Goal: Transaction & Acquisition: Purchase product/service

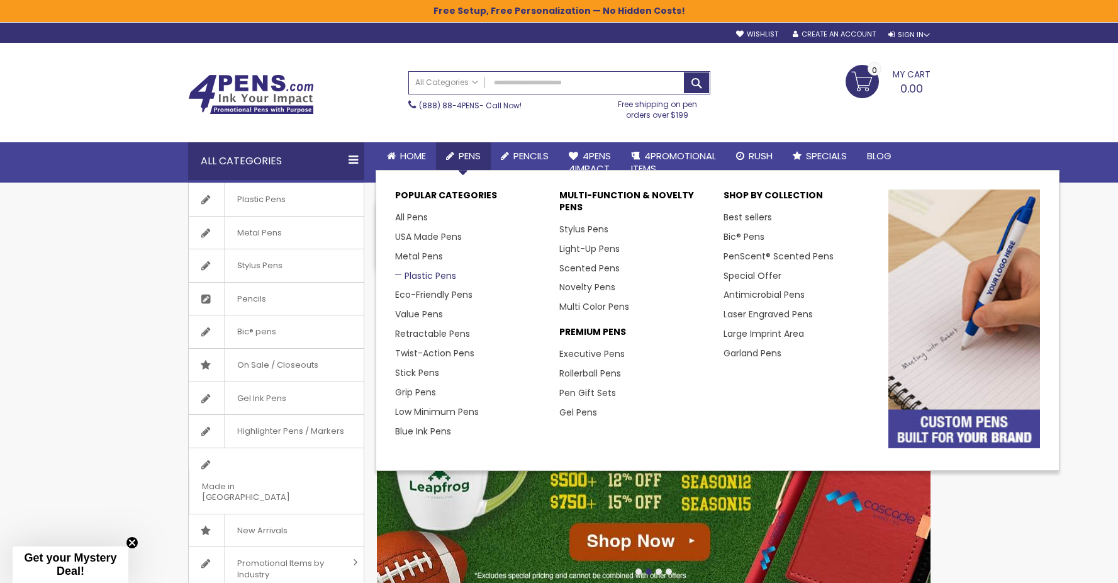
click at [435, 276] on link "Plastic Pens" at bounding box center [425, 275] width 61 height 13
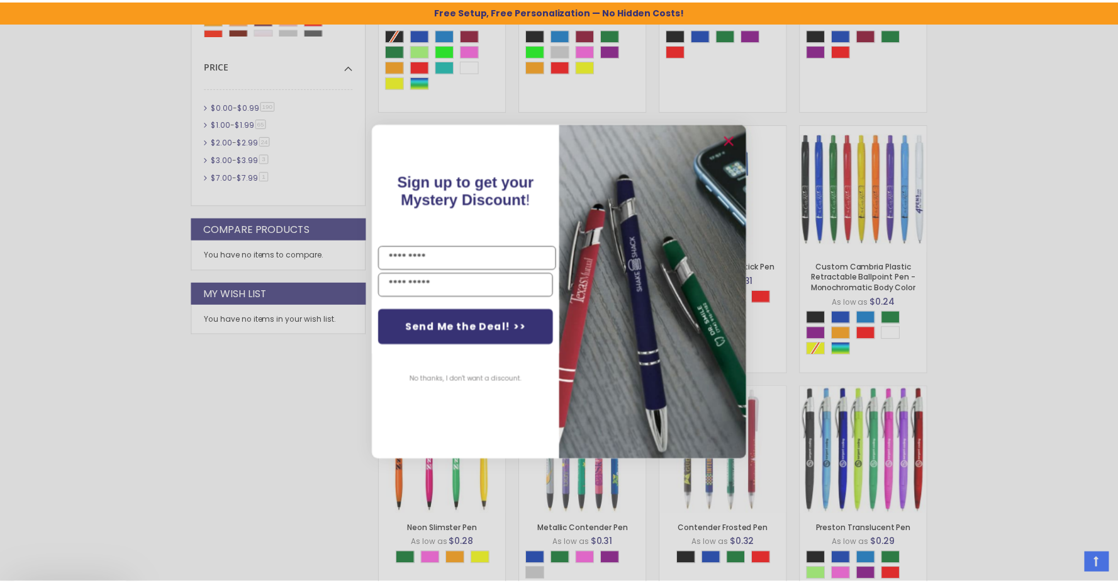
scroll to position [549, 0]
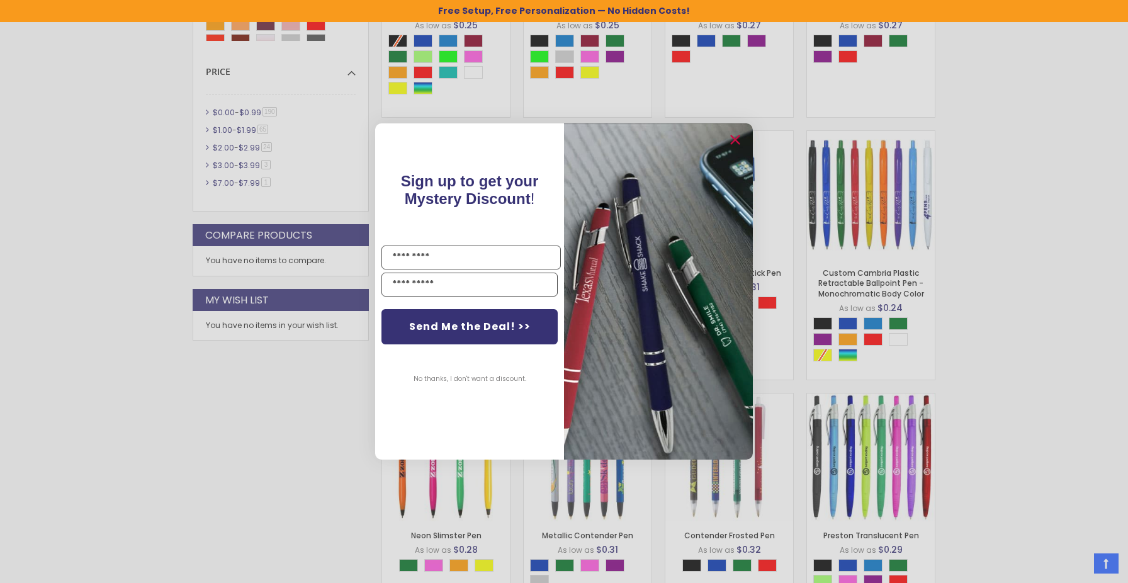
click at [958, 329] on div "Close dialog Sign up to get your Mystery Discount ! Name Email Send Me the Deal…" at bounding box center [564, 291] width 1128 height 583
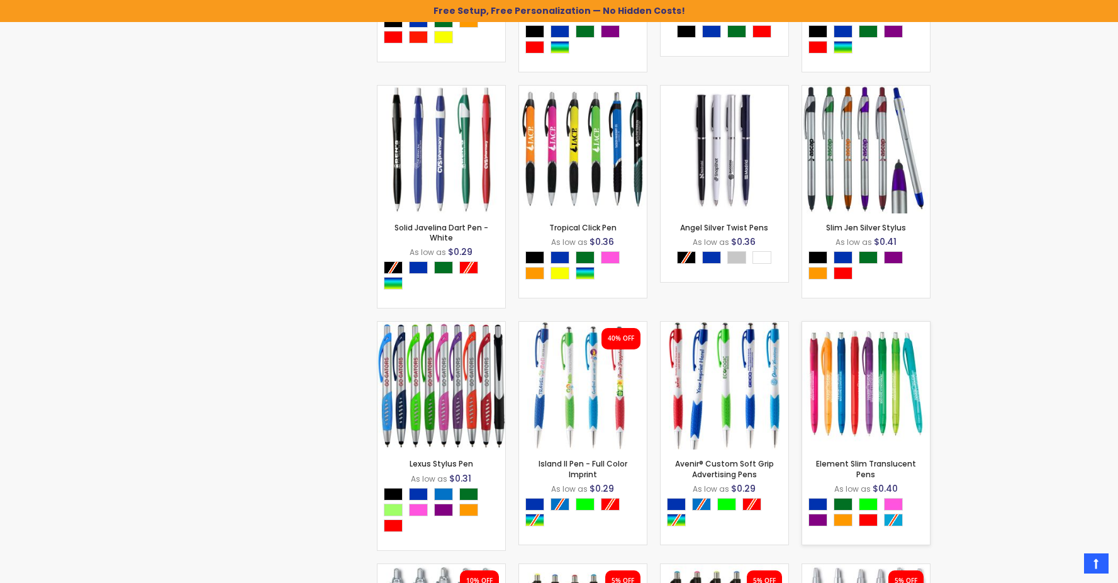
scroll to position [2391, 0]
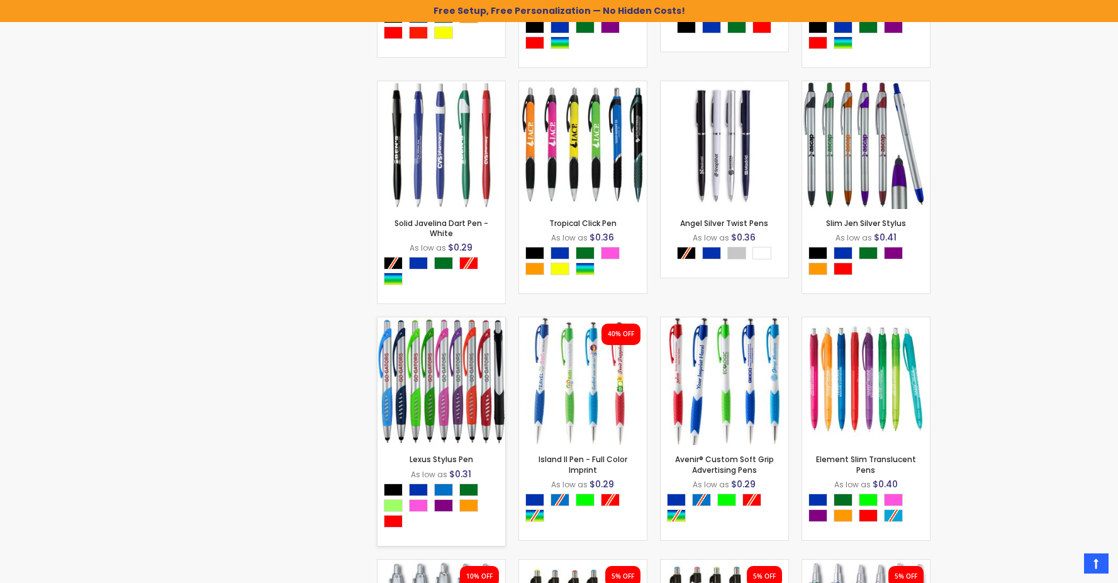
click at [480, 375] on img at bounding box center [442, 381] width 128 height 128
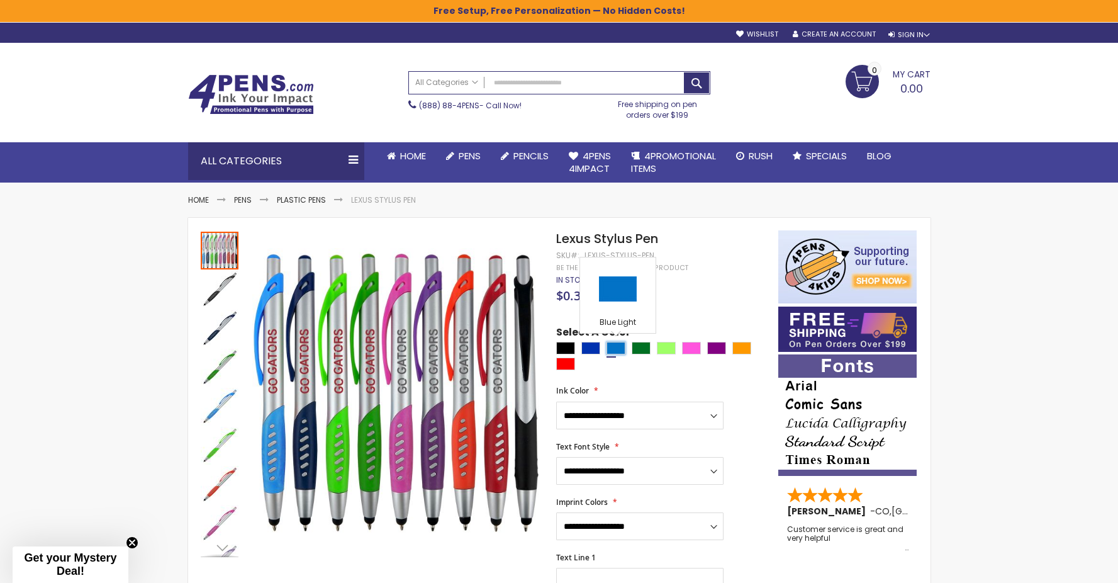
click at [618, 349] on div "Blue Light" at bounding box center [616, 348] width 19 height 13
type input "****"
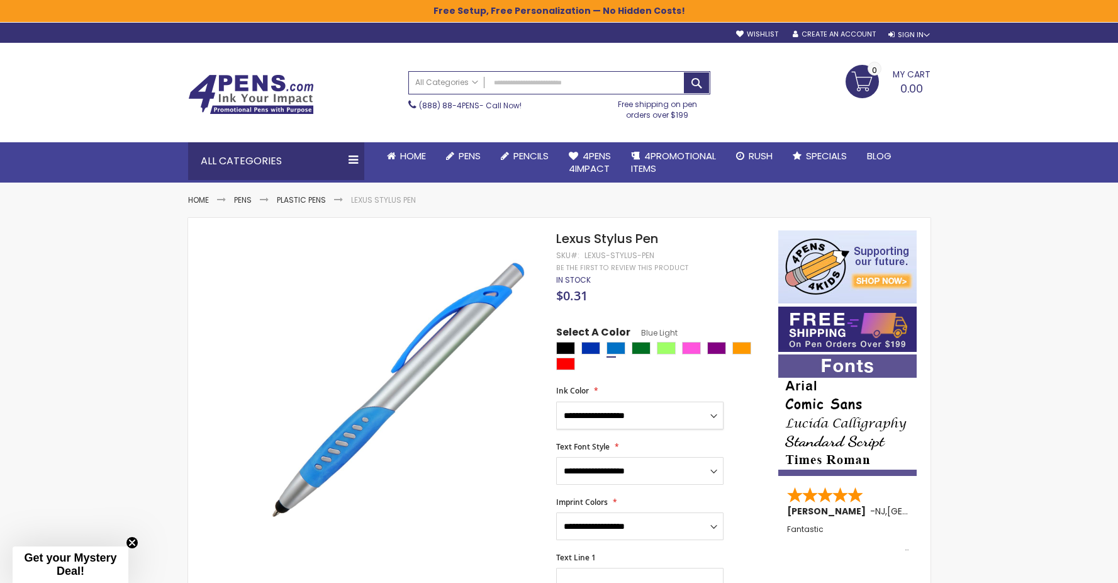
select select "****"
click option "*****" at bounding box center [0, 0] width 0 height 0
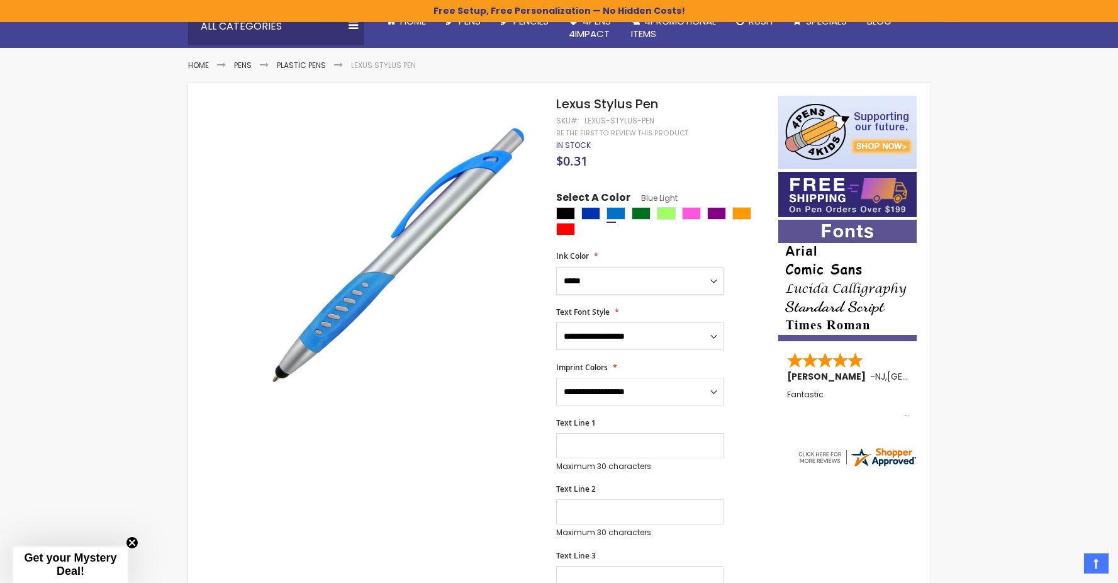
scroll to position [141, 0]
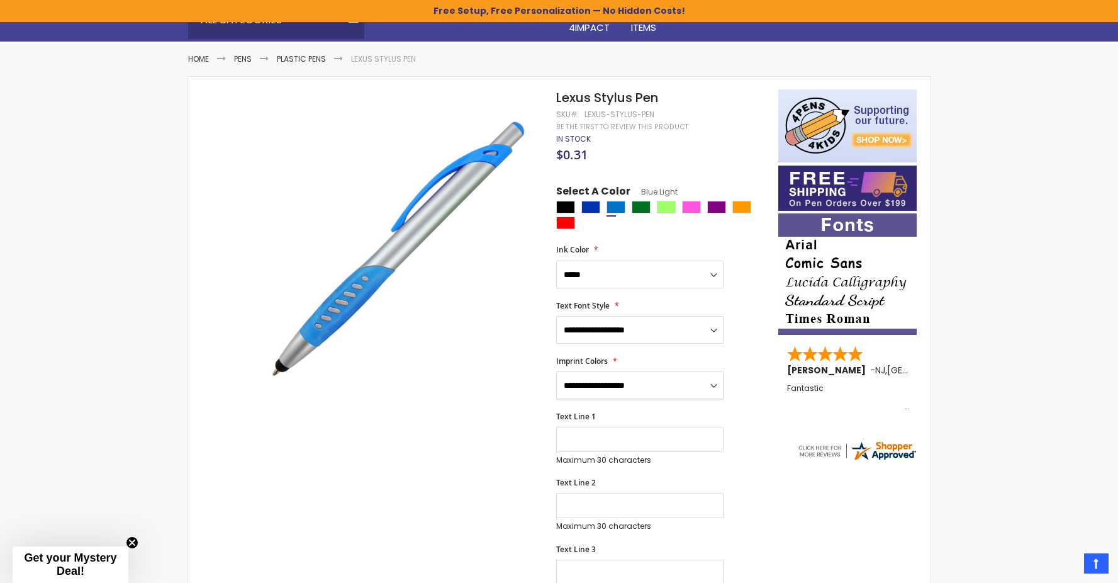
click at [556, 371] on select "**********" at bounding box center [639, 385] width 167 height 28
click option "**********" at bounding box center [0, 0] width 0 height 0
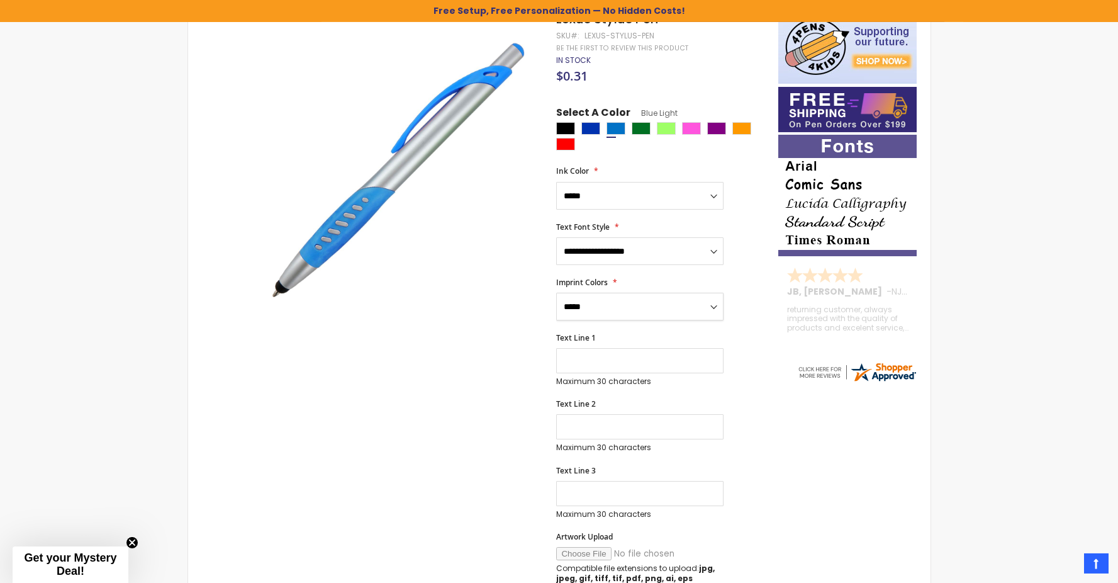
scroll to position [222, 0]
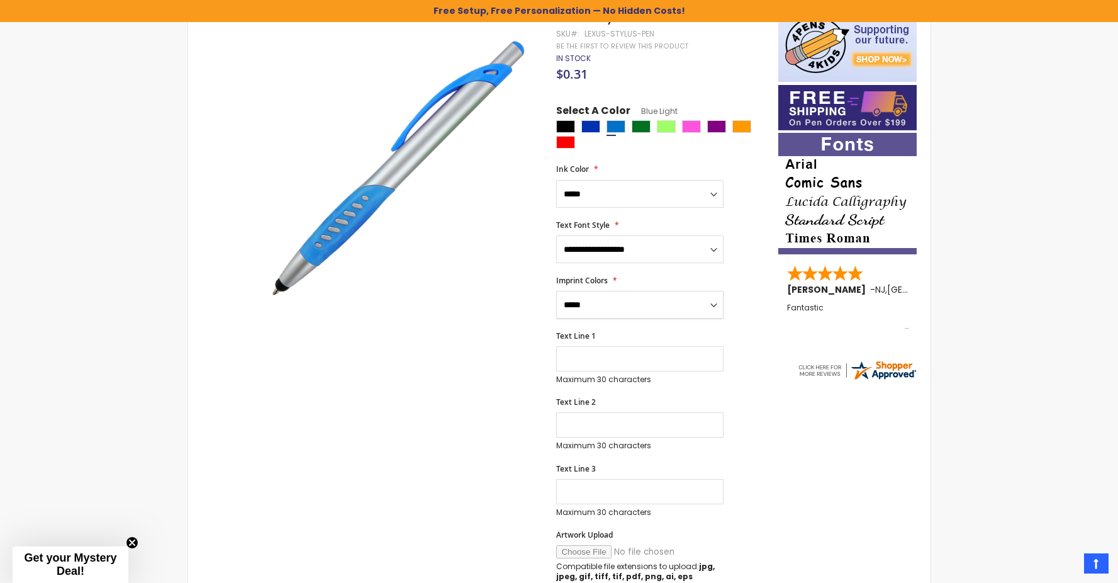
select select "****"
click option "*****" at bounding box center [0, 0] width 0 height 0
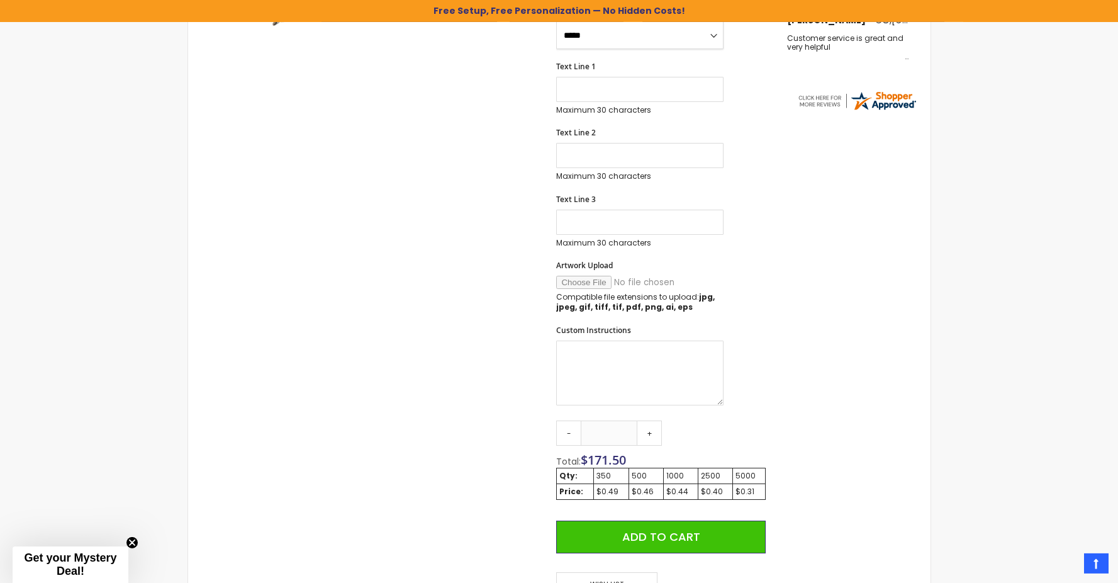
scroll to position [554, 0]
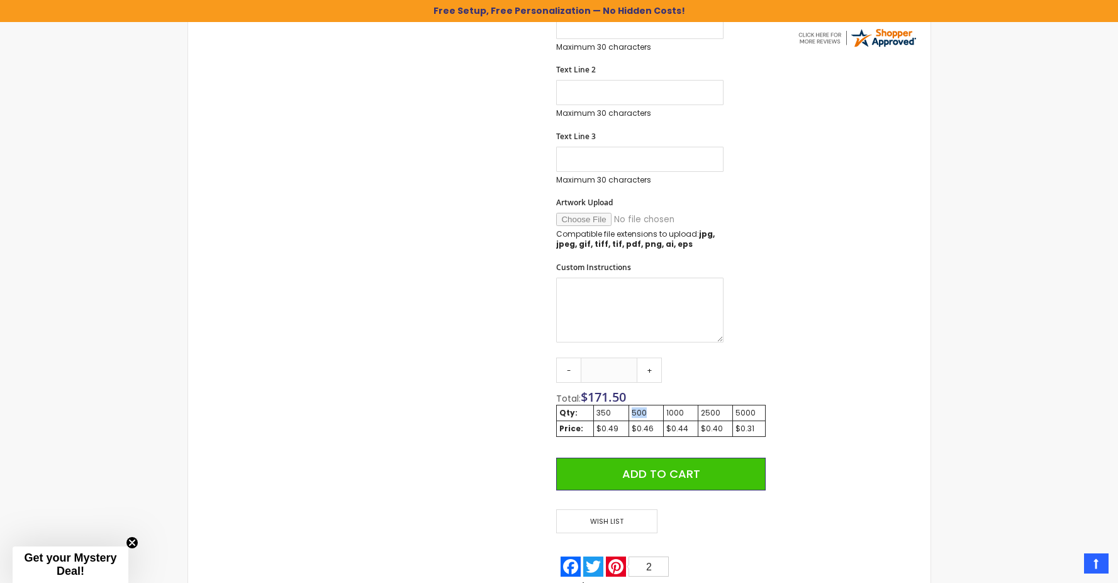
drag, startPoint x: 647, startPoint y: 410, endPoint x: 631, endPoint y: 412, distance: 16.4
click at [631, 412] on td "500" at bounding box center [646, 413] width 35 height 16
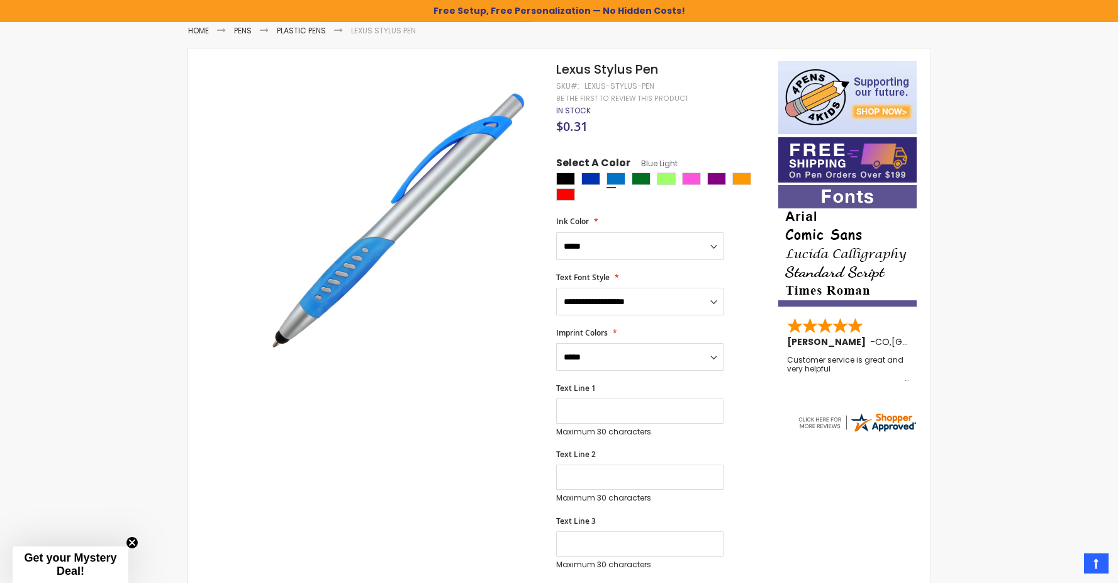
scroll to position [111, 0]
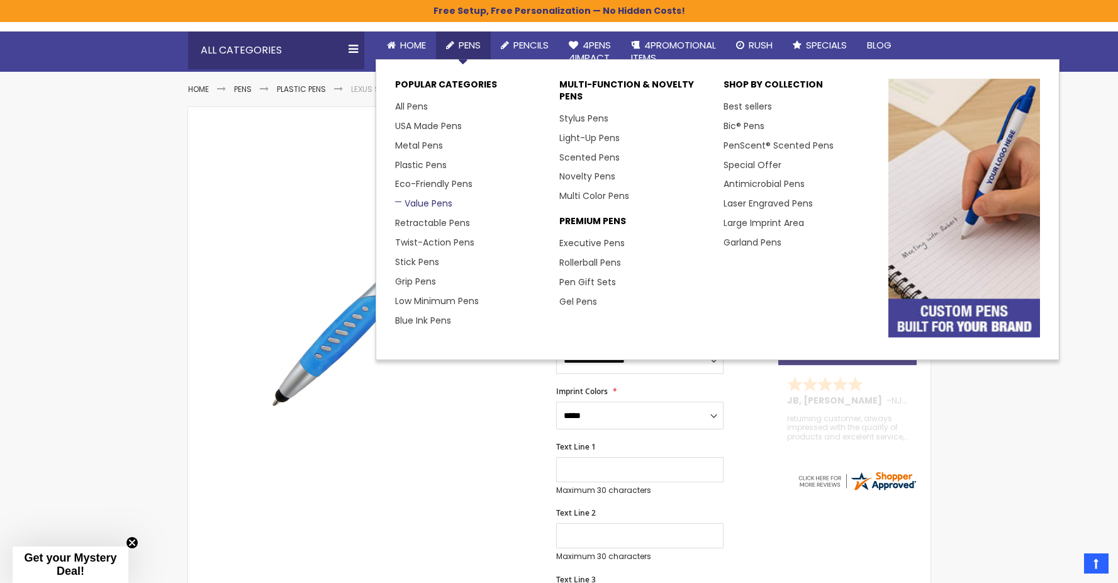
click at [433, 203] on link "Value Pens" at bounding box center [423, 203] width 57 height 13
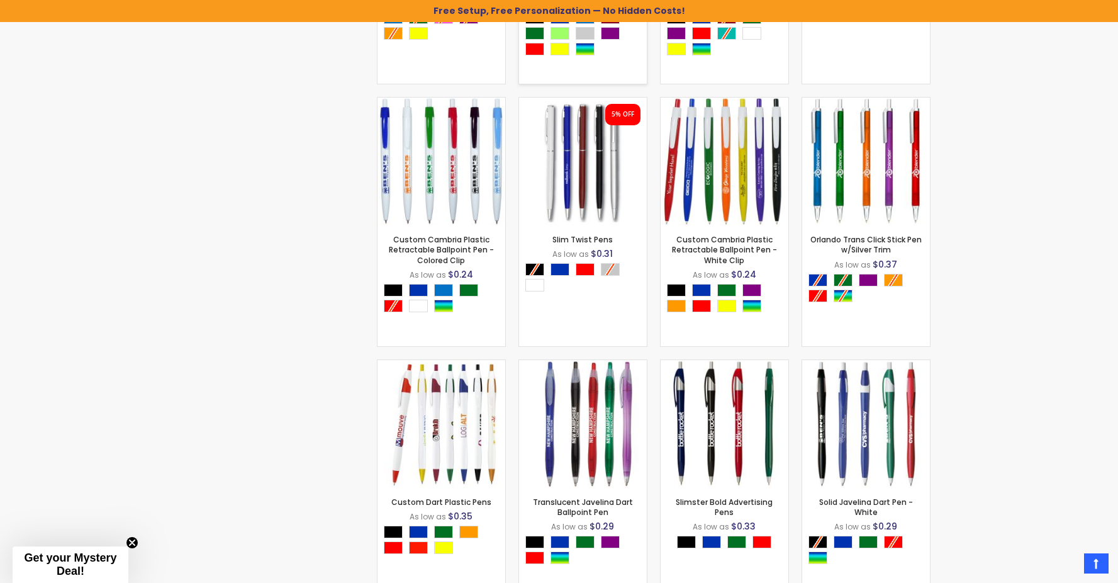
scroll to position [1189, 0]
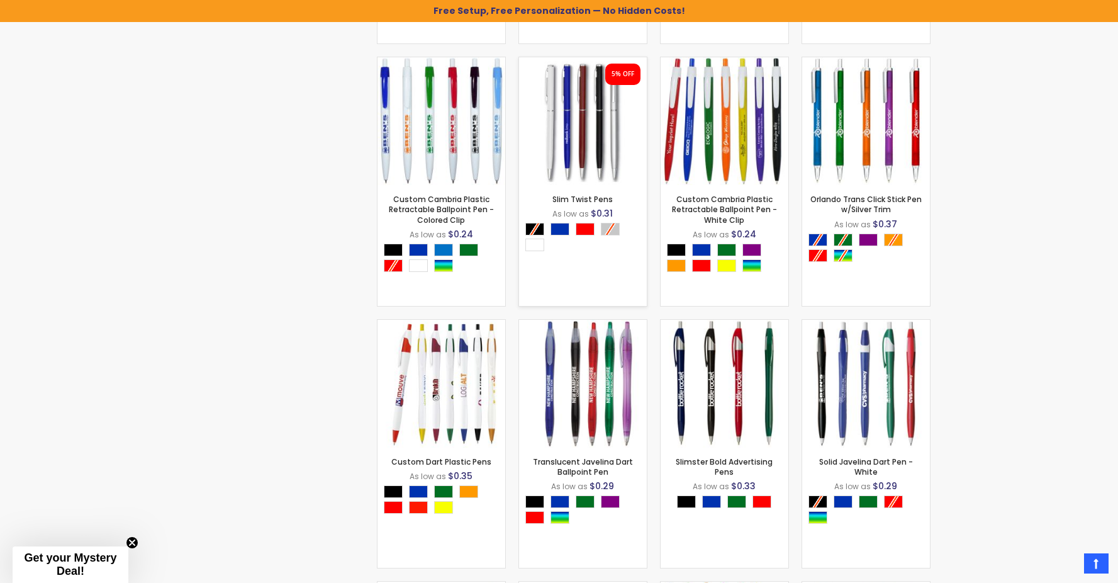
click at [587, 137] on img at bounding box center [583, 121] width 128 height 128
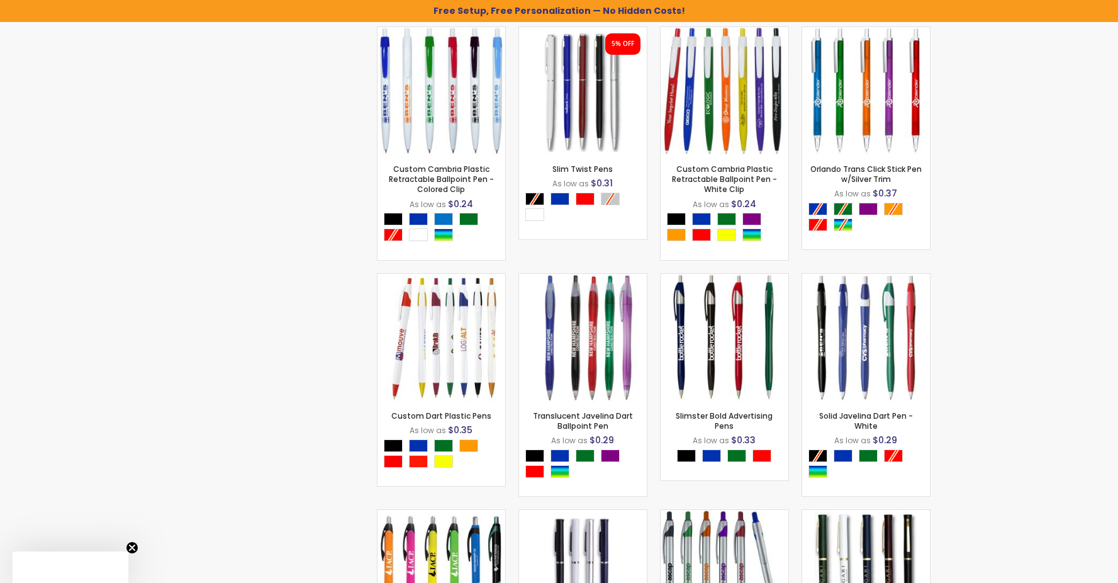
scroll to position [1189, 0]
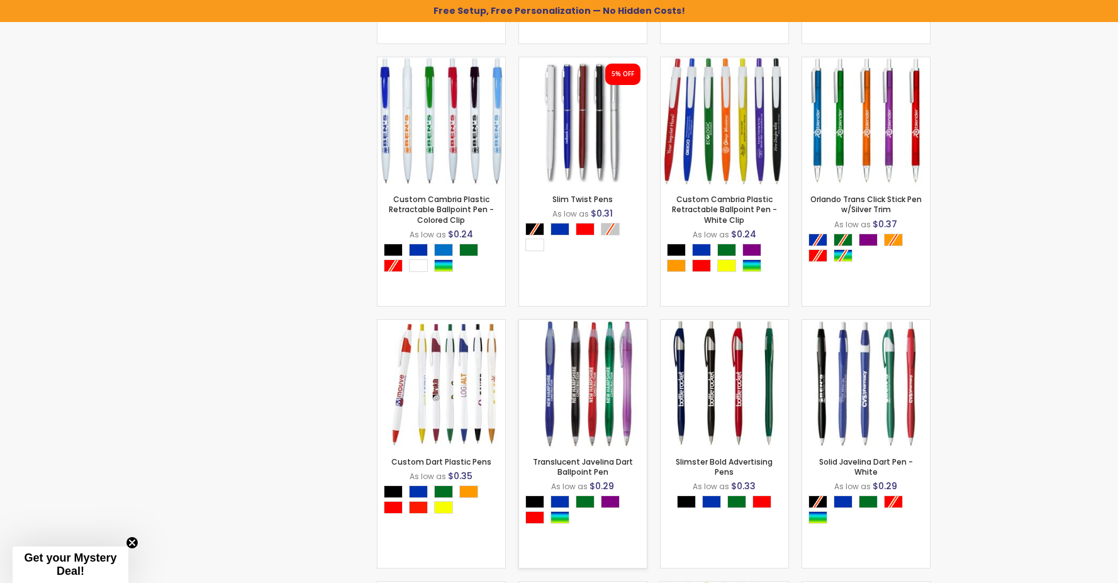
click at [572, 405] on img at bounding box center [583, 384] width 128 height 128
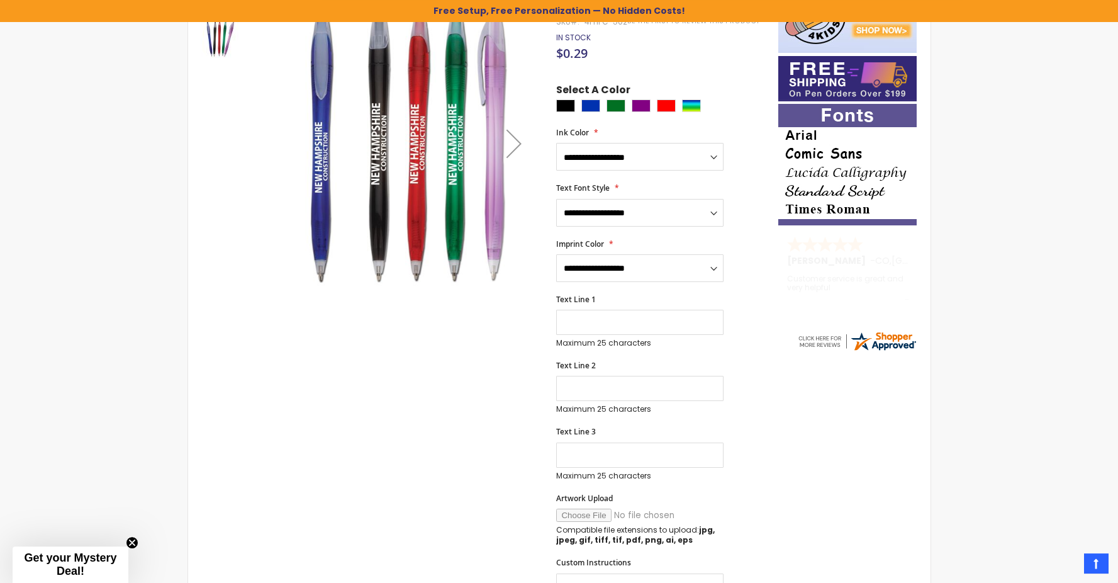
scroll to position [20, 0]
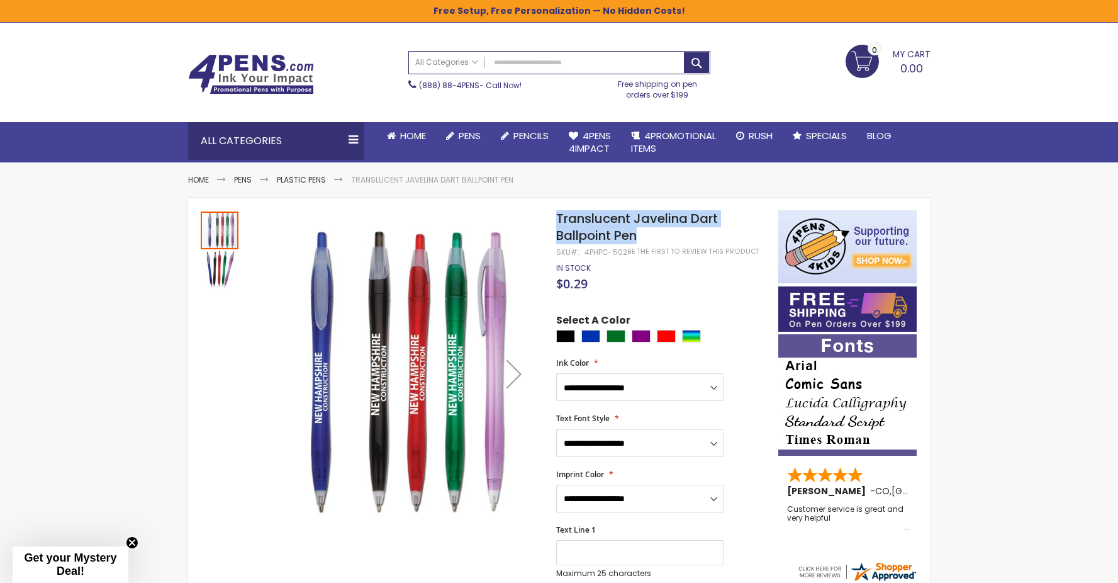
drag, startPoint x: 648, startPoint y: 239, endPoint x: 538, endPoint y: 216, distance: 111.8
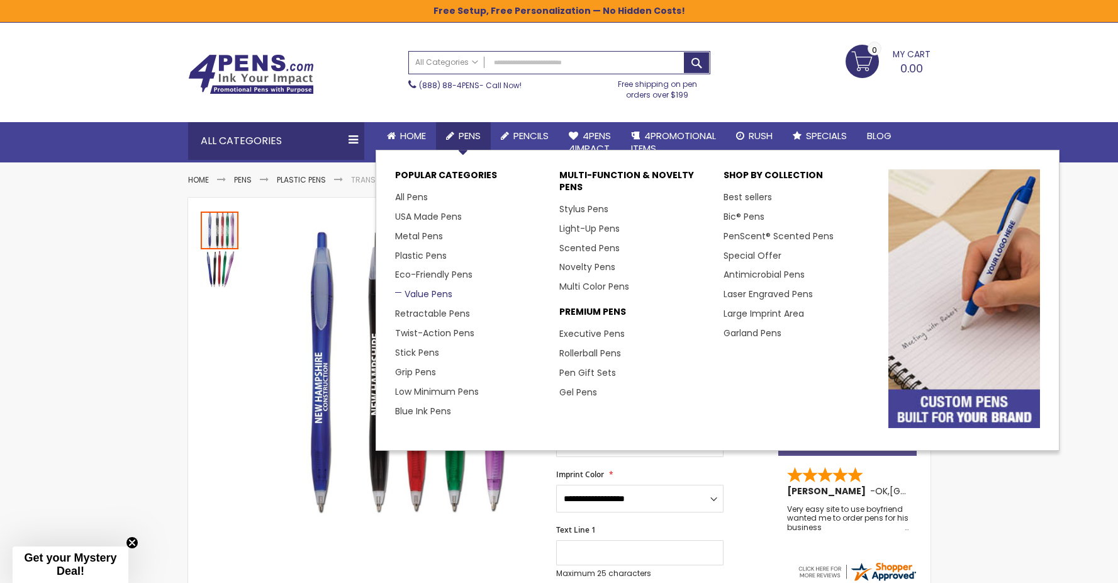
click at [427, 293] on link "Value Pens" at bounding box center [423, 294] width 57 height 13
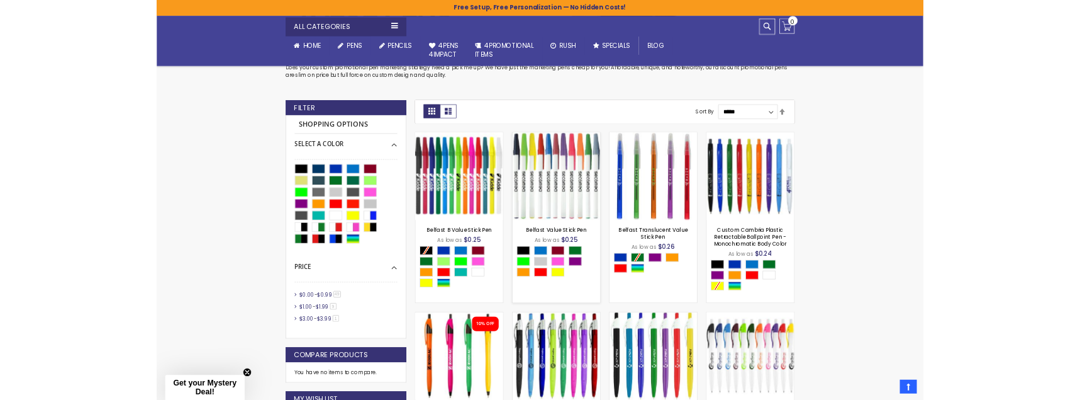
scroll to position [272, 0]
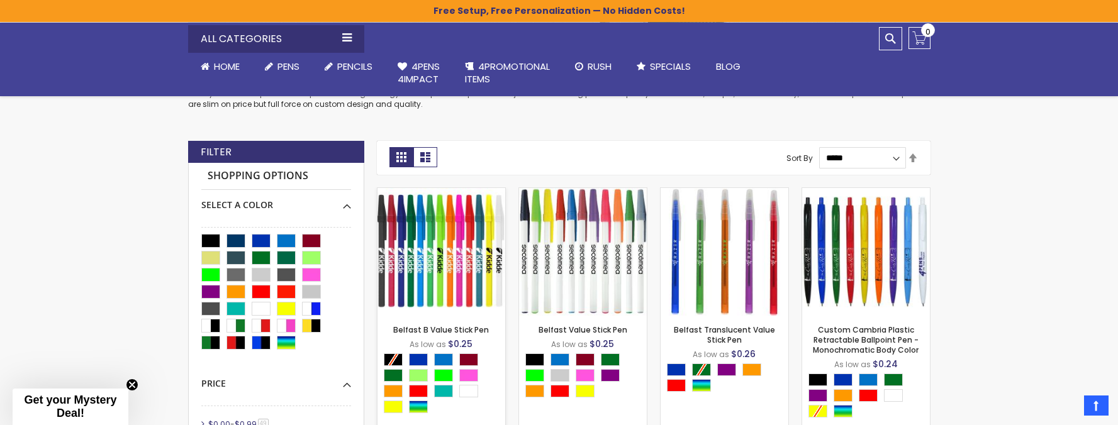
click at [386, 326] on strong "Belfast B Value Stick Pen" at bounding box center [441, 330] width 115 height 10
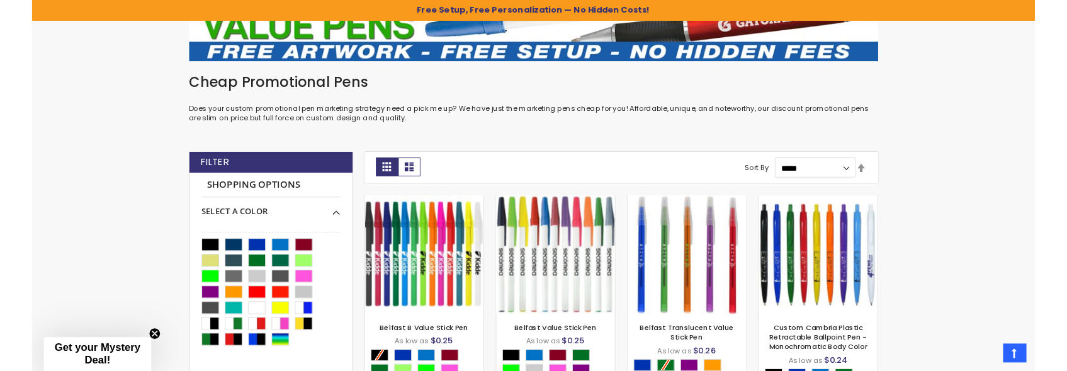
scroll to position [257, 0]
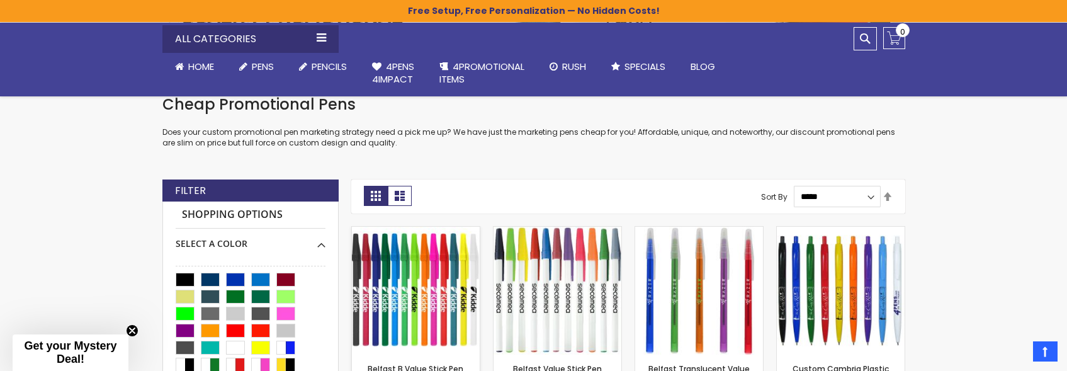
click at [443, 352] on img at bounding box center [416, 291] width 128 height 128
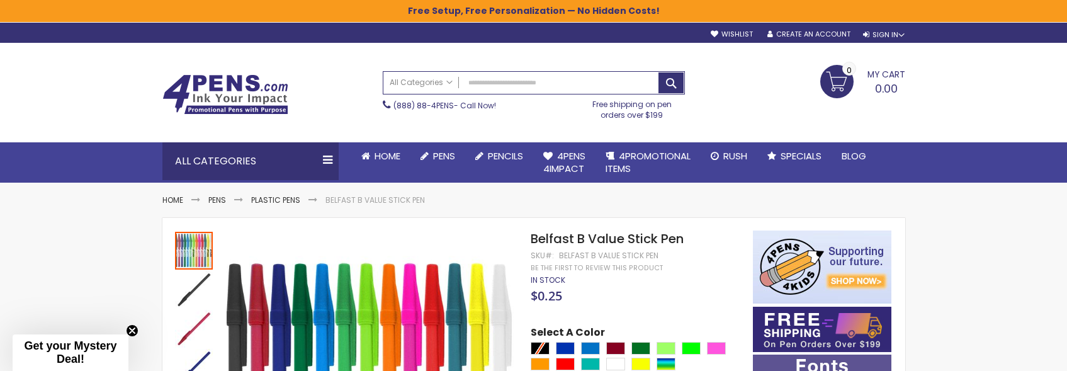
click at [558, 298] on span "$0.25" at bounding box center [545, 295] width 31 height 17
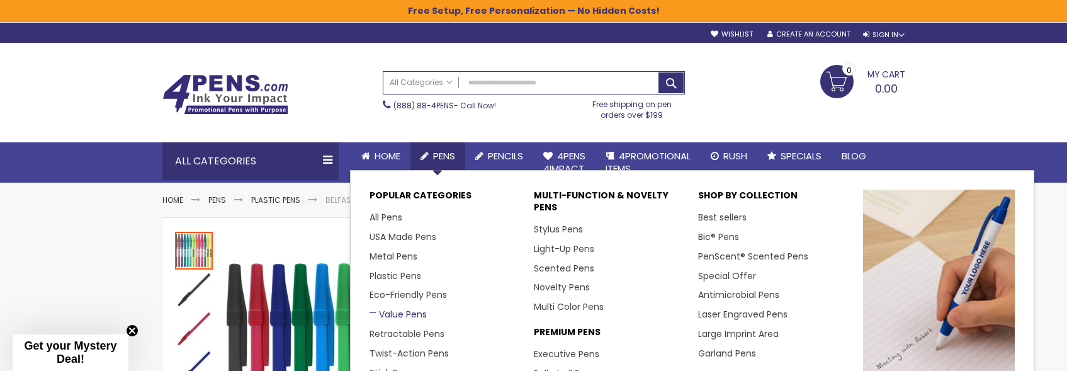
click at [408, 312] on link "Value Pens" at bounding box center [397, 314] width 57 height 13
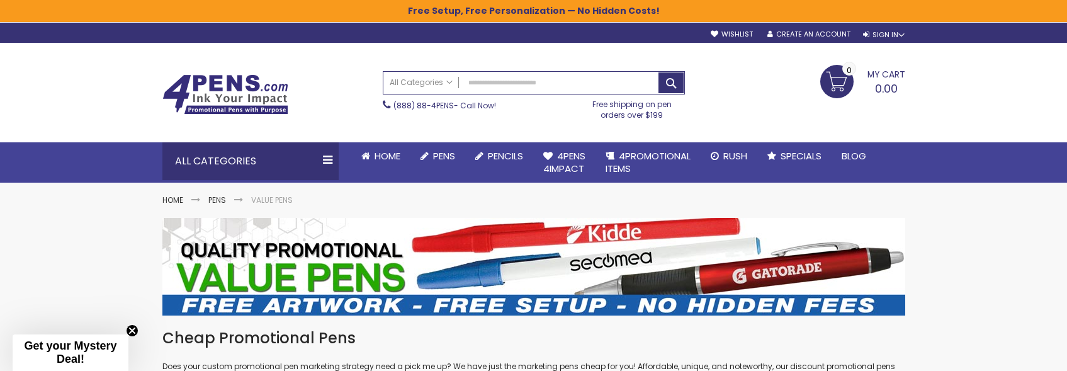
click at [312, 53] on div "Toggle Nav Search All Categories All Categories Pens Plastic Pens Metal Pens Gr…" at bounding box center [533, 92] width 755 height 99
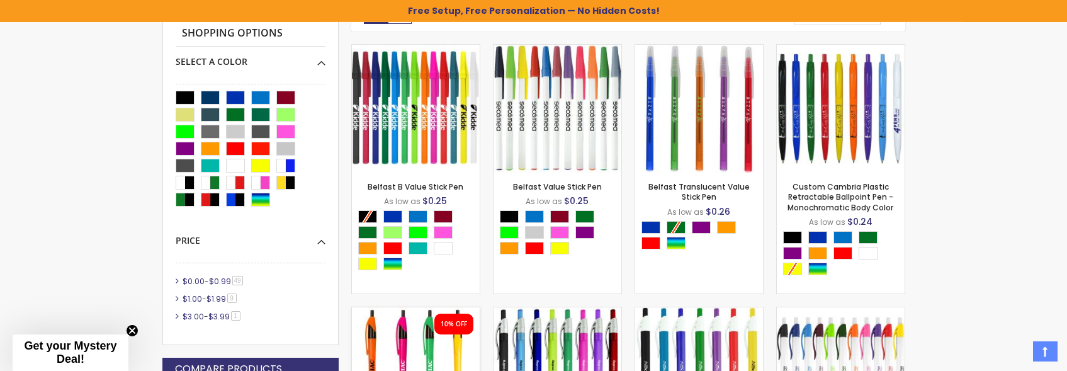
scroll to position [423, 0]
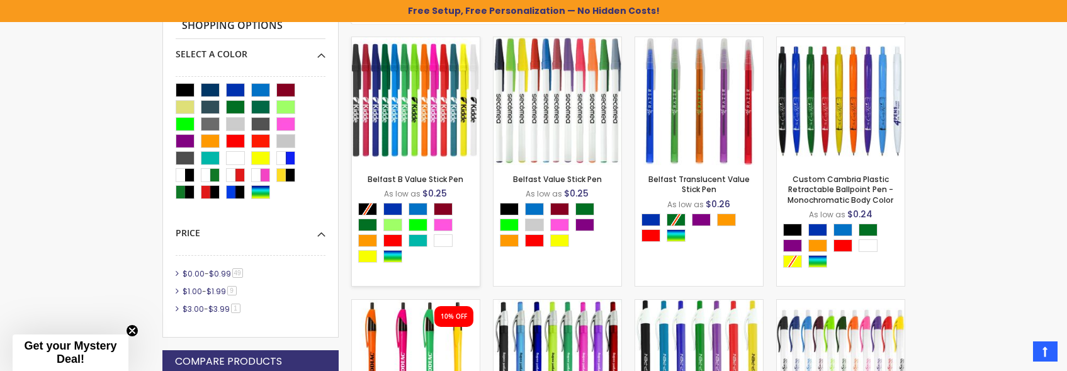
click at [440, 274] on div "Belfast B Value Stick Pen As low as $0.25 - *** +" at bounding box center [416, 225] width 128 height 120
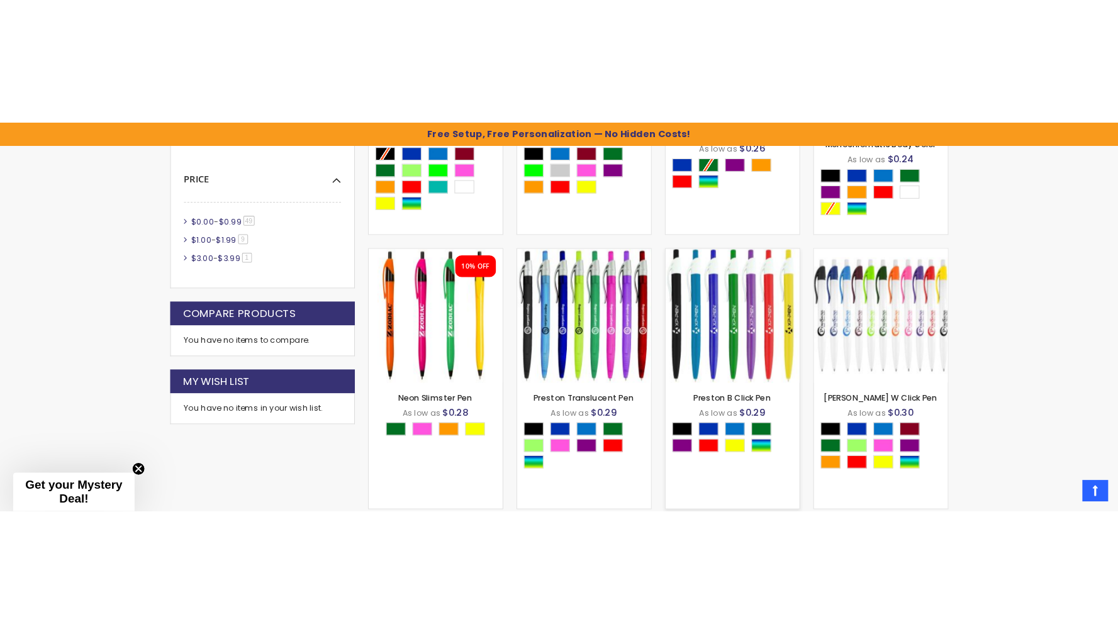
scroll to position [604, 0]
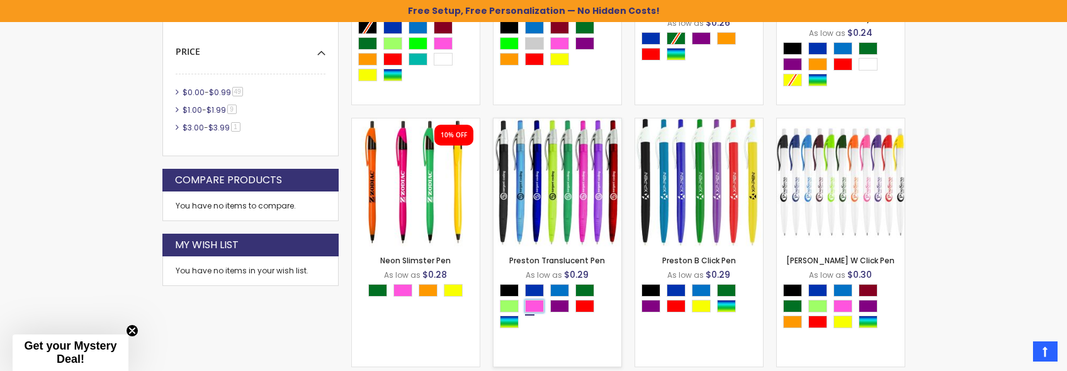
click at [539, 306] on div "Pink" at bounding box center [534, 306] width 19 height 13
type input "****"
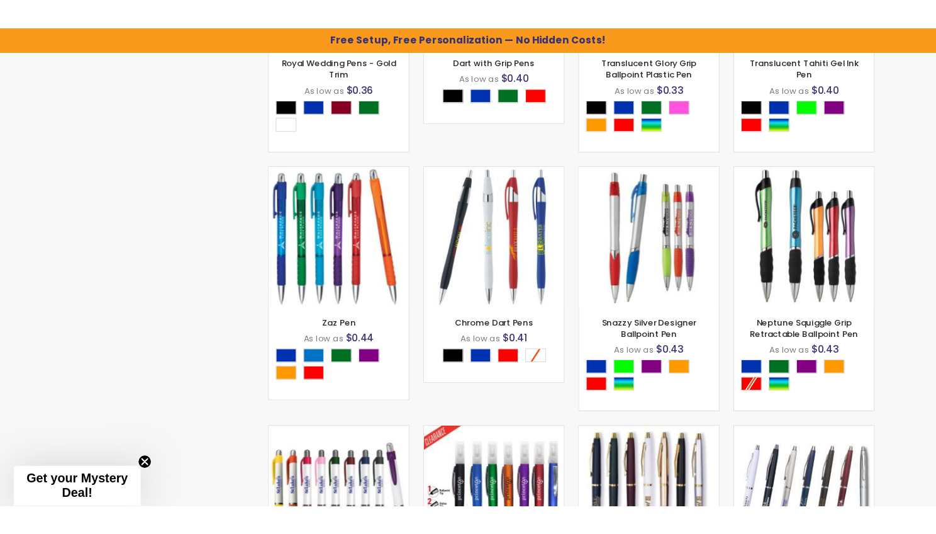
scroll to position [561, 0]
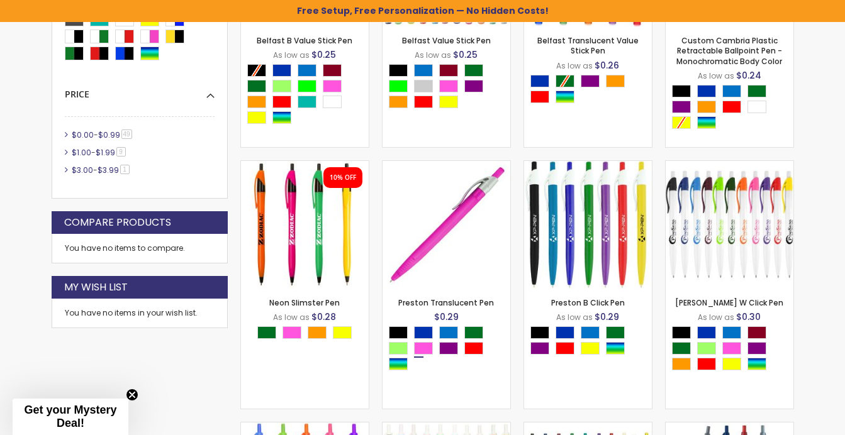
drag, startPoint x: 186, startPoint y: 374, endPoint x: 855, endPoint y: 141, distance: 708.3
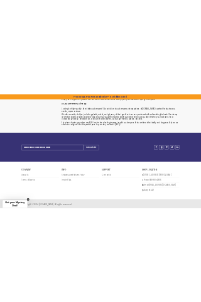
scroll to position [0, 0]
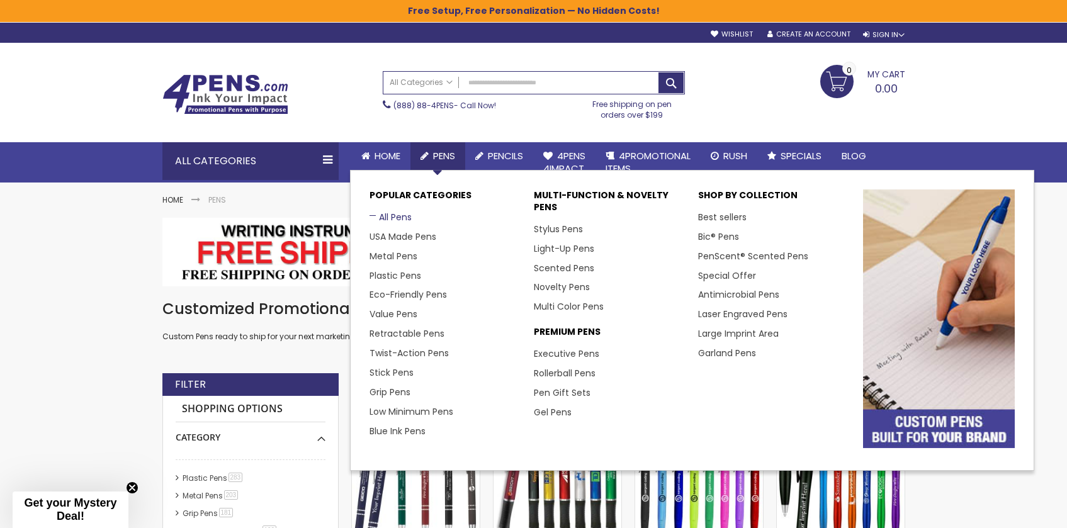
click at [393, 216] on link "All Pens" at bounding box center [390, 217] width 42 height 13
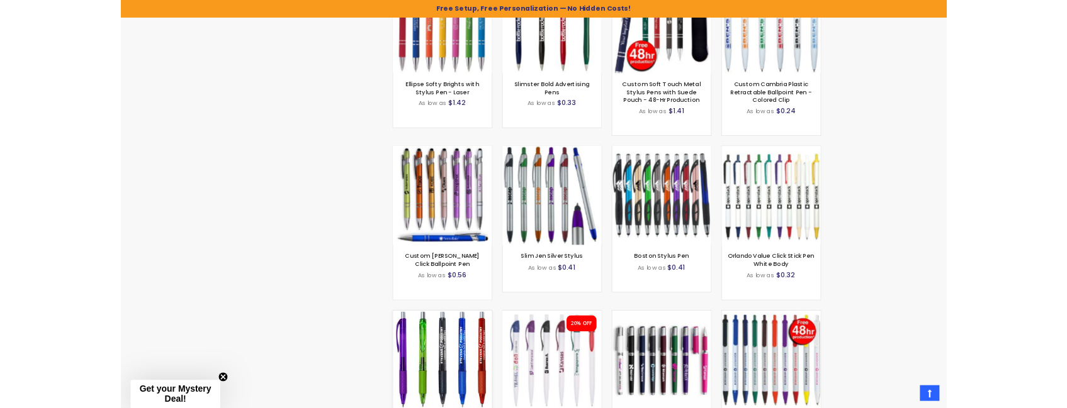
scroll to position [2108, 0]
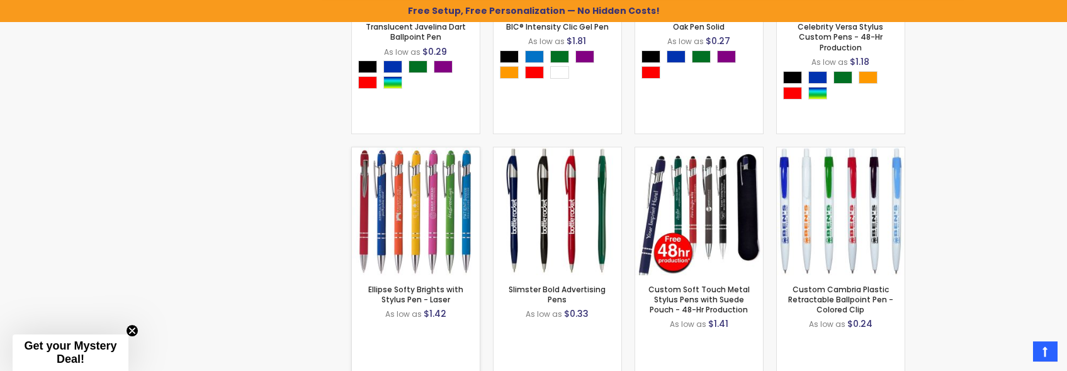
click at [454, 189] on img at bounding box center [416, 211] width 128 height 128
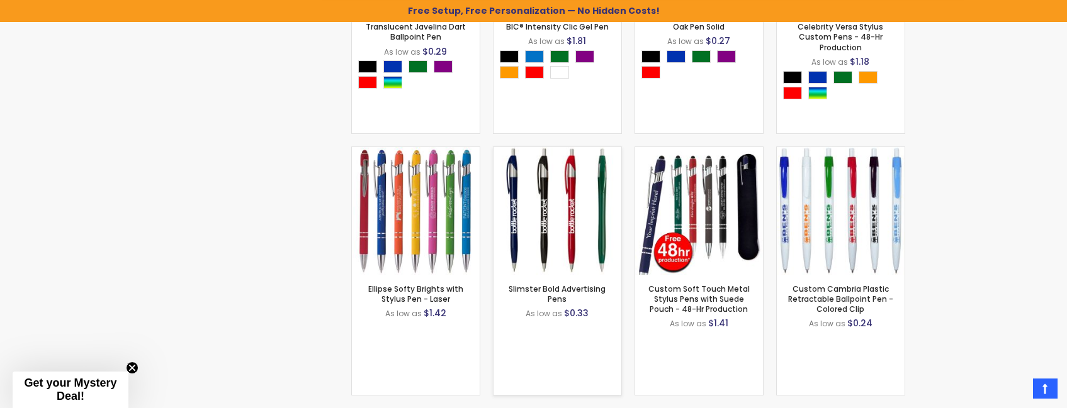
click at [582, 366] on div "Slimster Bold Advertising Pens As low as $0.33 - *** +" at bounding box center [557, 335] width 128 height 120
click at [553, 359] on div "Slimster Bold Advertising Pens As low as $0.33 - *** +" at bounding box center [557, 335] width 128 height 120
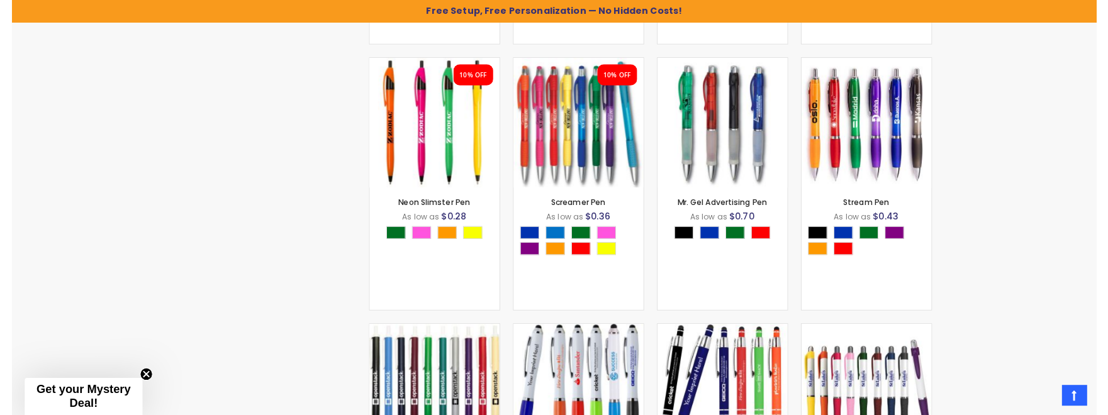
scroll to position [3760, 0]
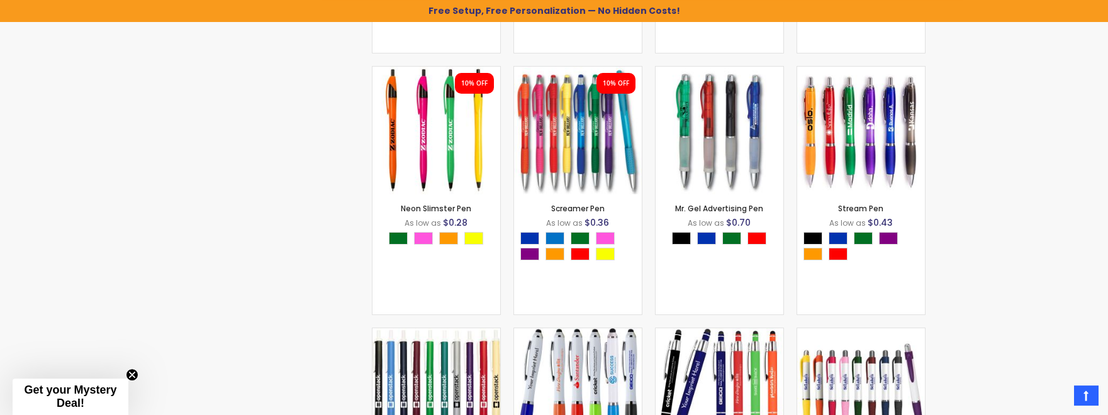
scroll to position [4137, 0]
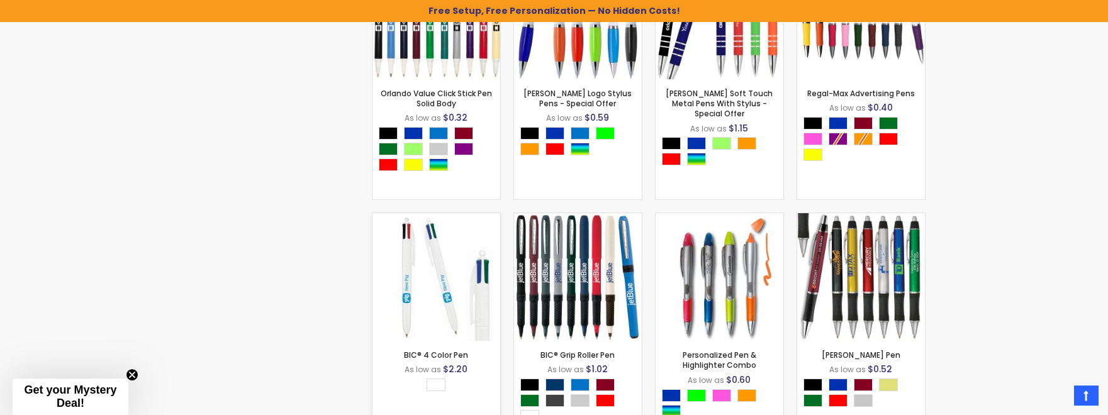
click at [485, 390] on div "BIC® 4 Color Pen As low as $2.20 - *** +" at bounding box center [437, 401] width 128 height 120
click at [471, 393] on div "BIC® 4 Color Pen As low as $2.20 - *** +" at bounding box center [437, 401] width 128 height 120
click at [381, 262] on img at bounding box center [437, 277] width 128 height 128
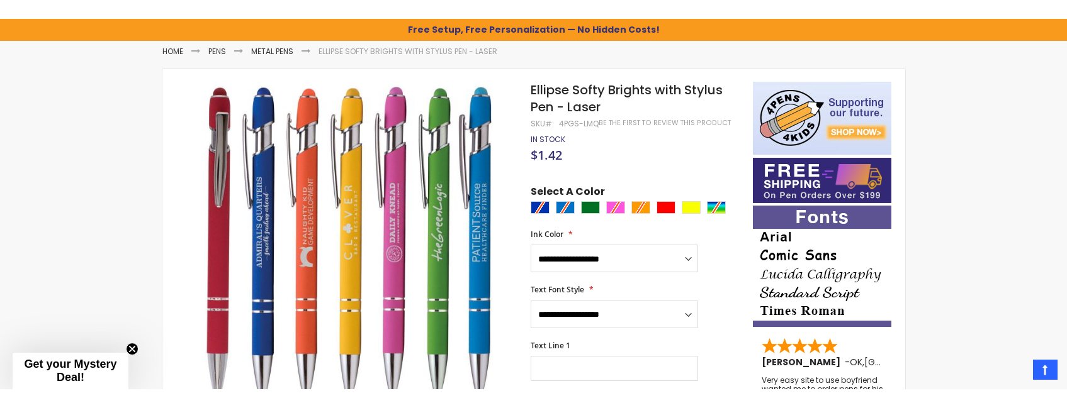
scroll to position [171, 0]
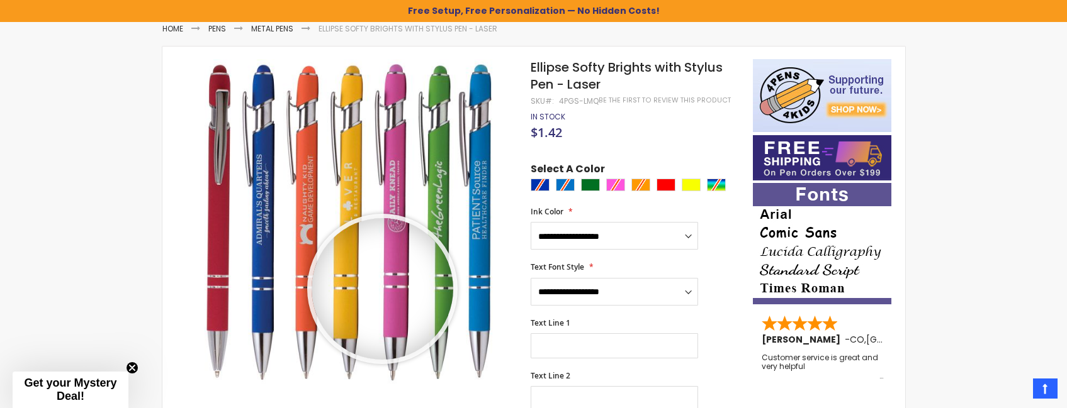
click at [382, 289] on div at bounding box center [383, 289] width 142 height 142
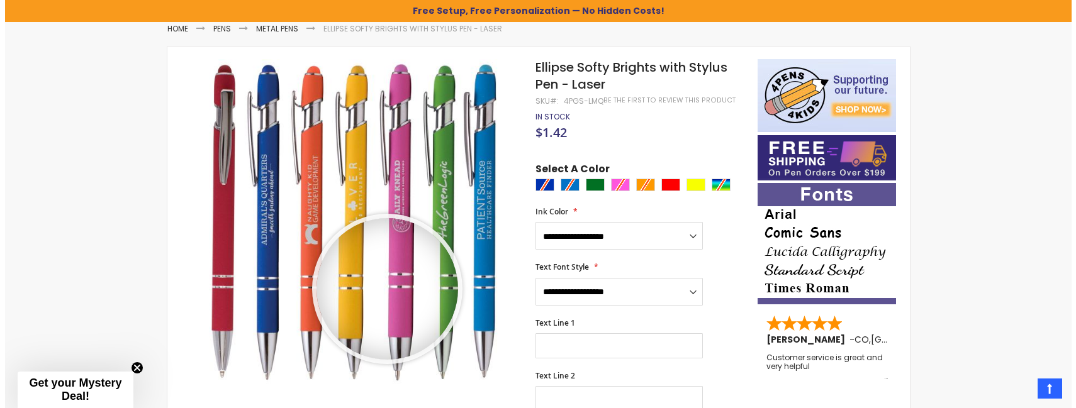
scroll to position [0, 0]
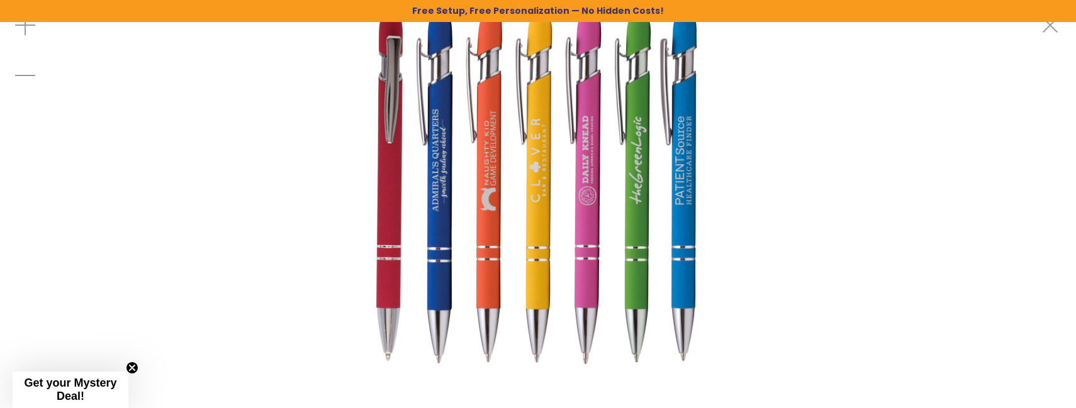
click at [500, 225] on img at bounding box center [538, 184] width 368 height 368
click at [491, 231] on img at bounding box center [538, 184] width 368 height 368
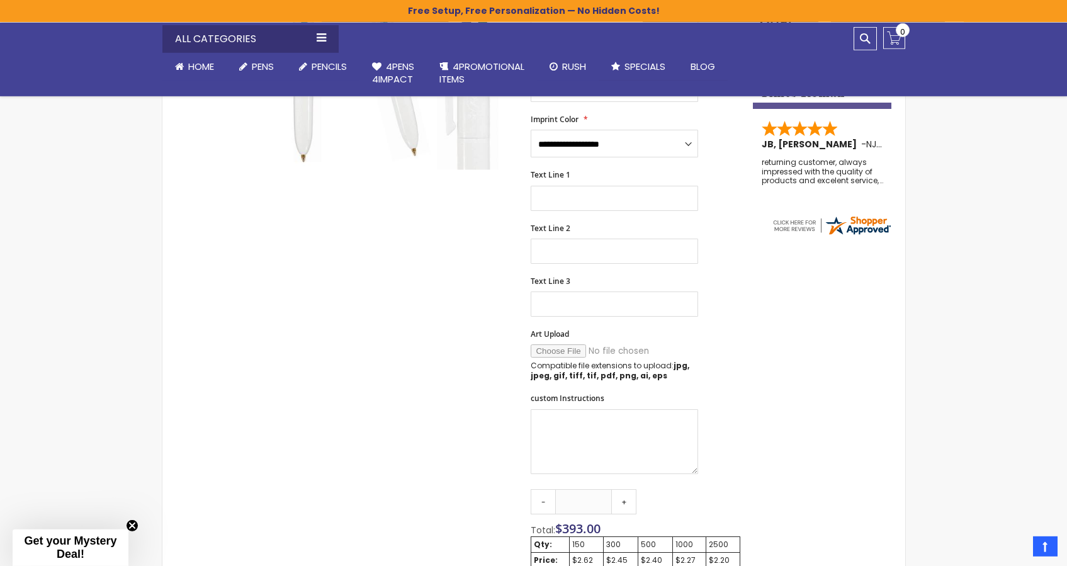
scroll to position [352, 0]
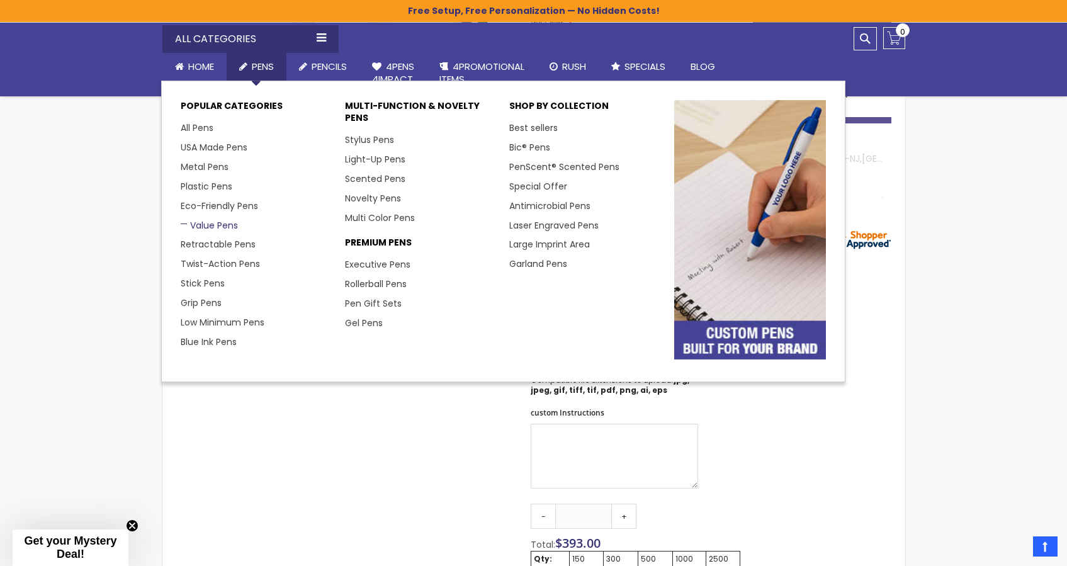
click at [216, 224] on link "Value Pens" at bounding box center [209, 225] width 57 height 13
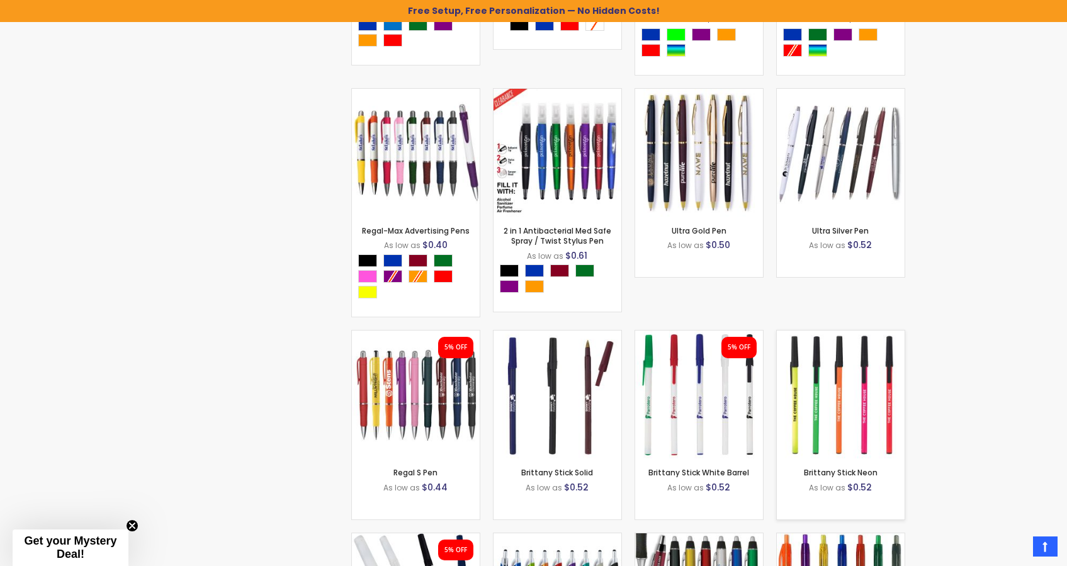
scroll to position [2416, 0]
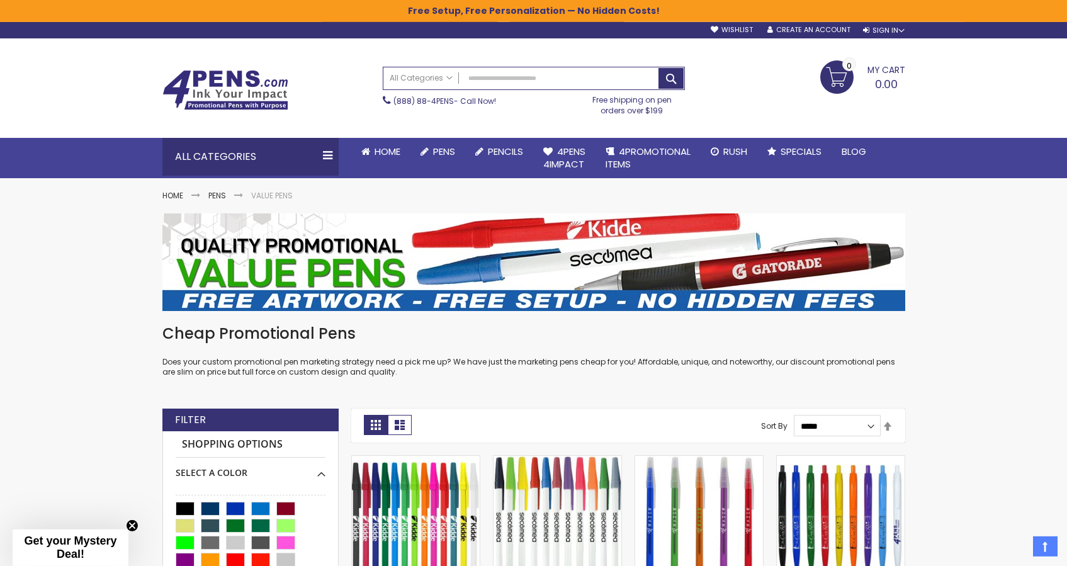
scroll to position [0, 0]
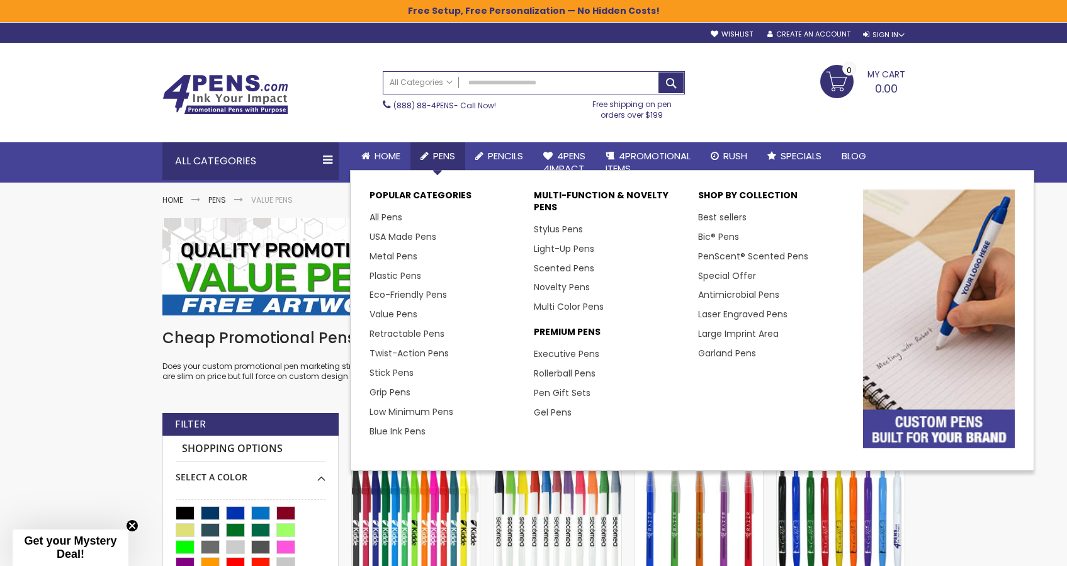
click at [408, 308] on li "Value Pens" at bounding box center [445, 315] width 152 height 20
click at [408, 310] on link "Value Pens" at bounding box center [397, 314] width 57 height 13
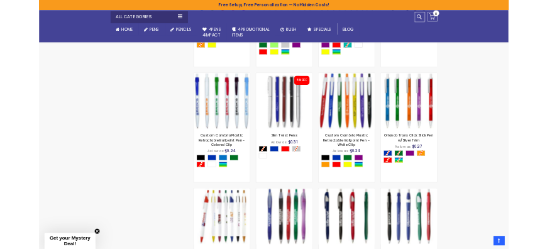
scroll to position [1168, 0]
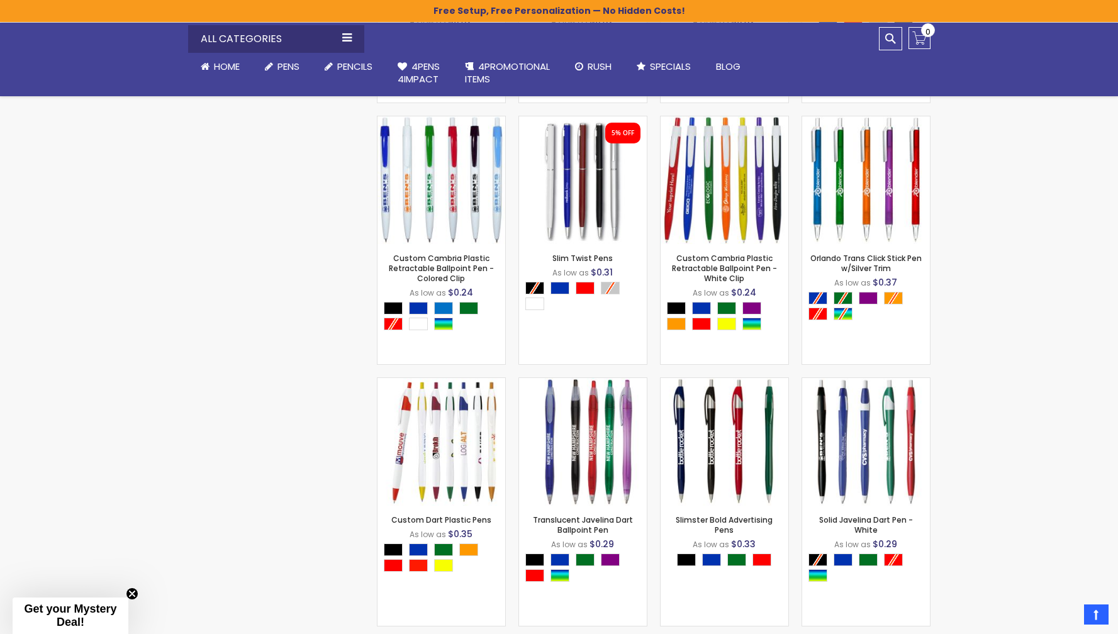
drag, startPoint x: 1062, startPoint y: 233, endPoint x: 1060, endPoint y: 224, distance: 9.6
click at [1062, 233] on div "Skip to Content sample Wishlist Sign Out Sign In Sign In Login Forgot Your Pass…" at bounding box center [559, 261] width 1118 height 2858
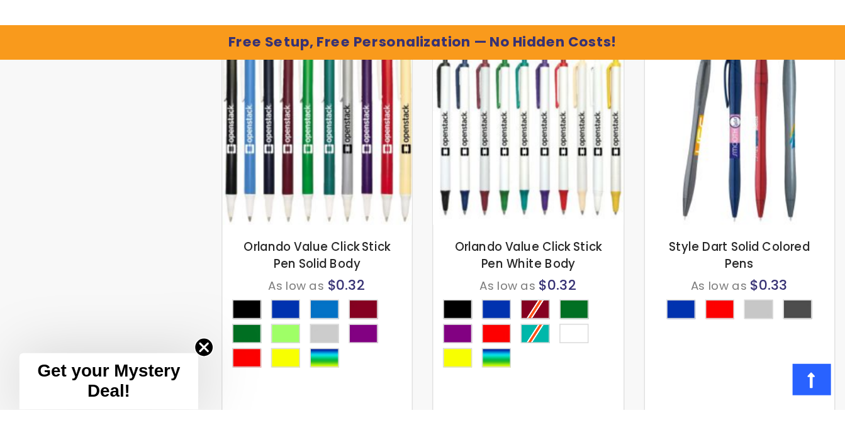
scroll to position [1172, 0]
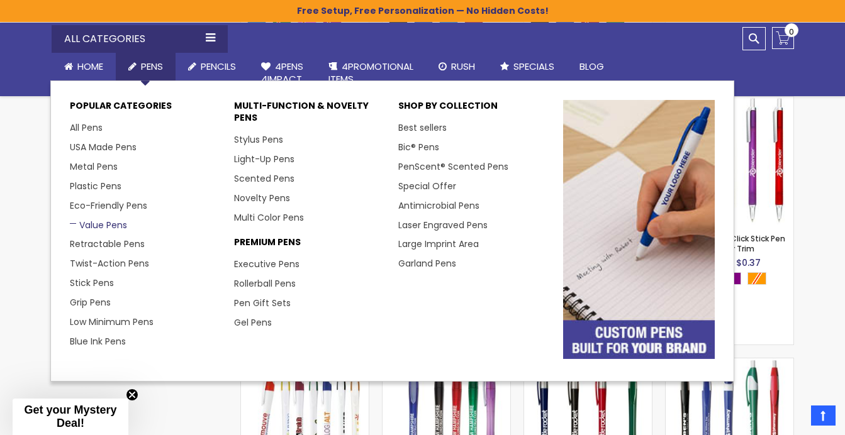
click at [117, 222] on link "Value Pens" at bounding box center [98, 225] width 57 height 13
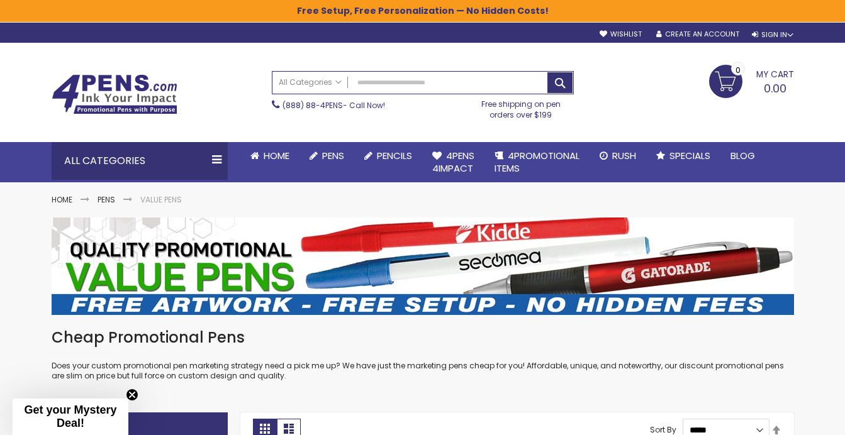
click at [685, 18] on div "Free Setup, Free Personalization — No Hidden Costs!" at bounding box center [422, 11] width 845 height 22
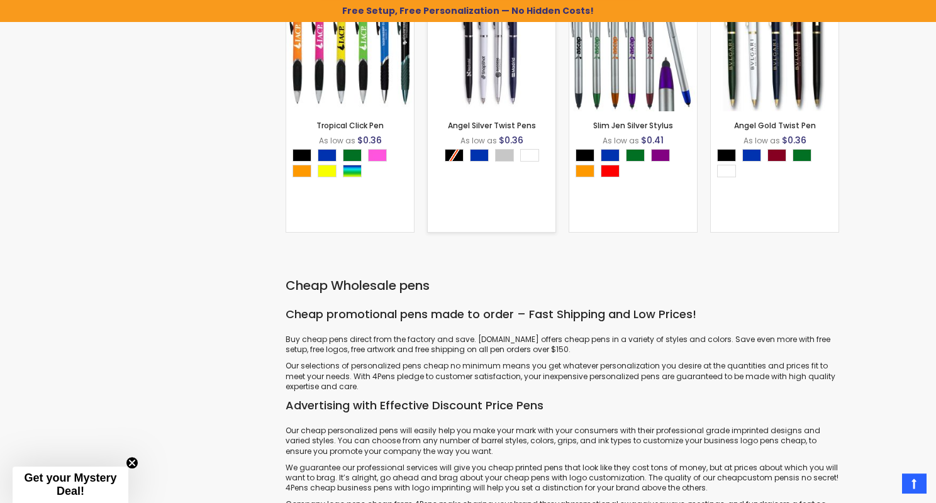
scroll to position [1802, 0]
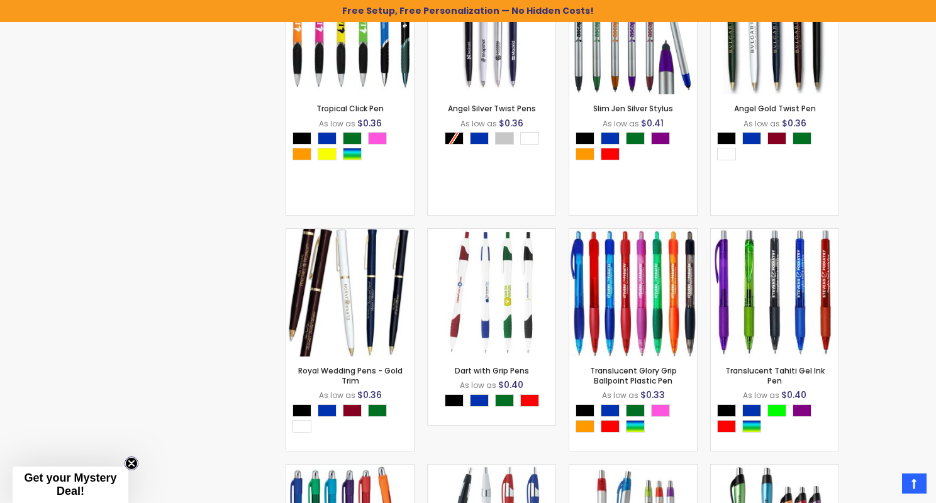
click at [132, 301] on circle "Close teaser" at bounding box center [132, 464] width 12 height 12
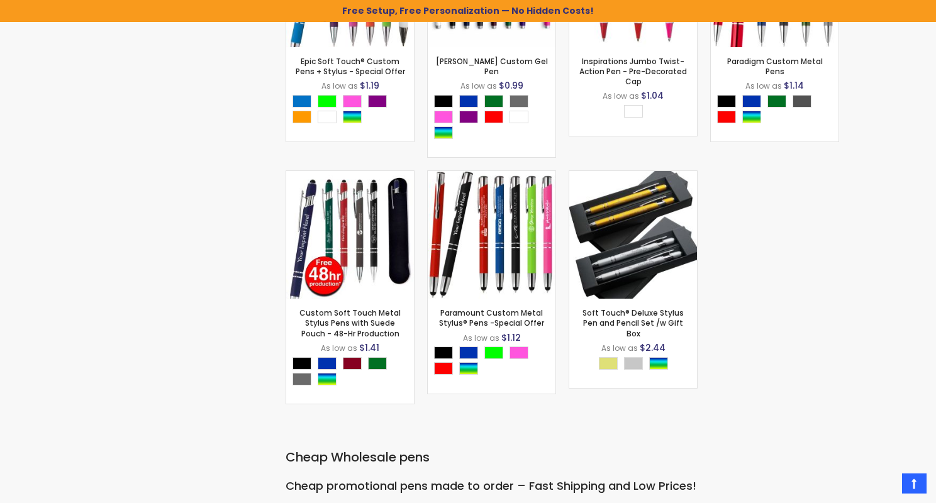
scroll to position [3675, 0]
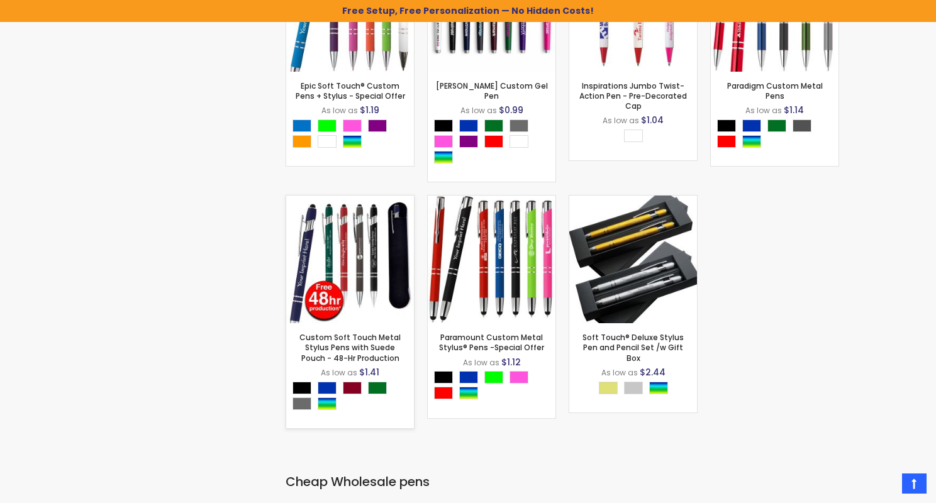
click at [201, 301] on div "Custom Soft Touch Metal Stylus Pens with Suede Pouch - 48-Hr Production As low …" at bounding box center [350, 375] width 128 height 105
click at [201, 301] on img at bounding box center [350, 260] width 128 height 128
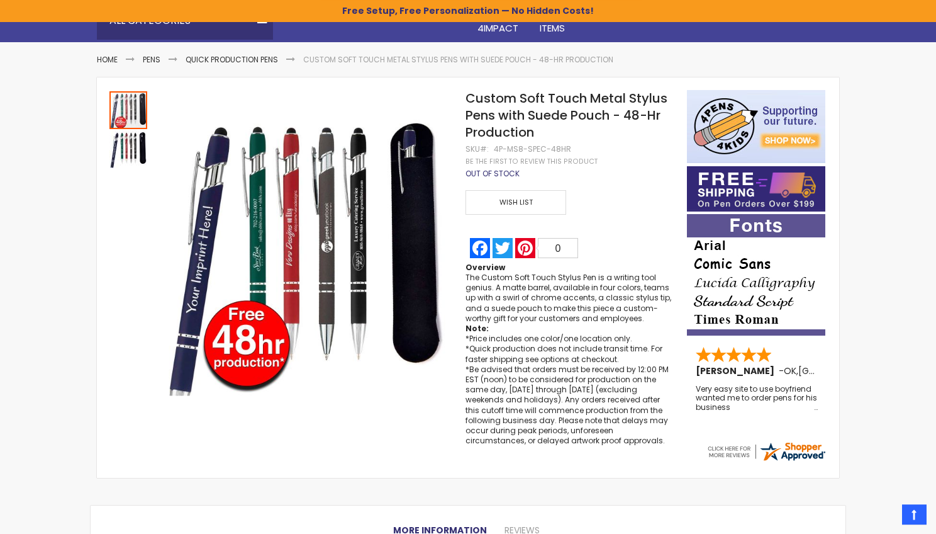
scroll to position [91, 0]
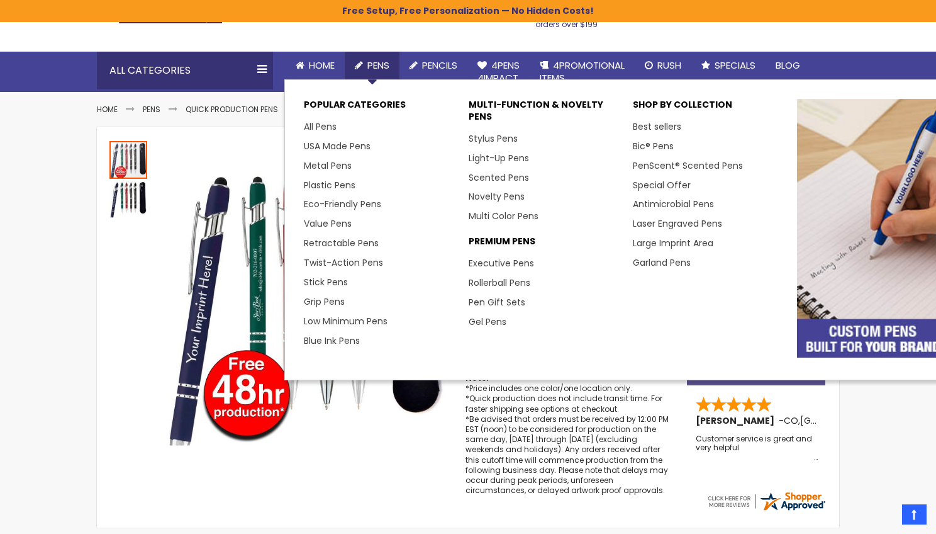
click at [376, 65] on span "Pens" at bounding box center [379, 65] width 22 height 13
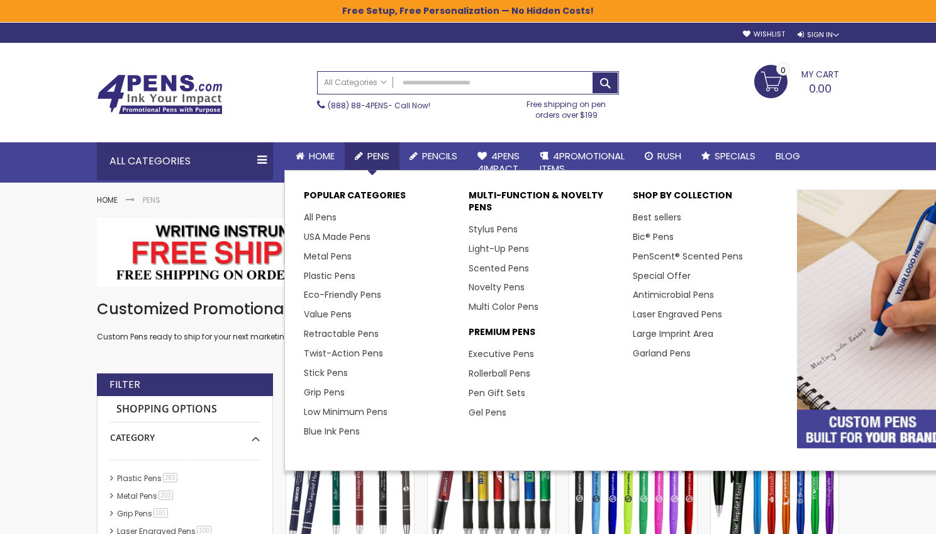
click at [381, 155] on span "Pens" at bounding box center [379, 155] width 22 height 13
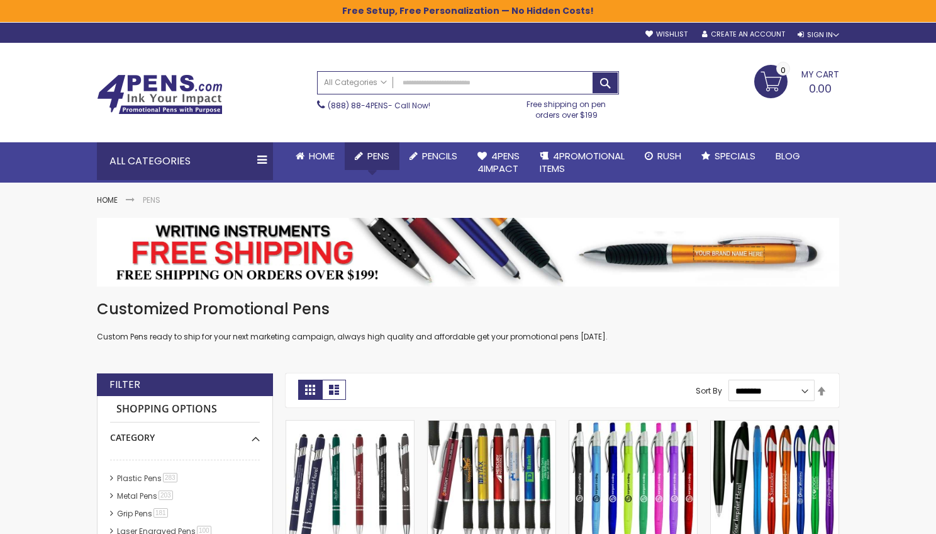
click at [384, 162] on span "Pens" at bounding box center [379, 155] width 22 height 13
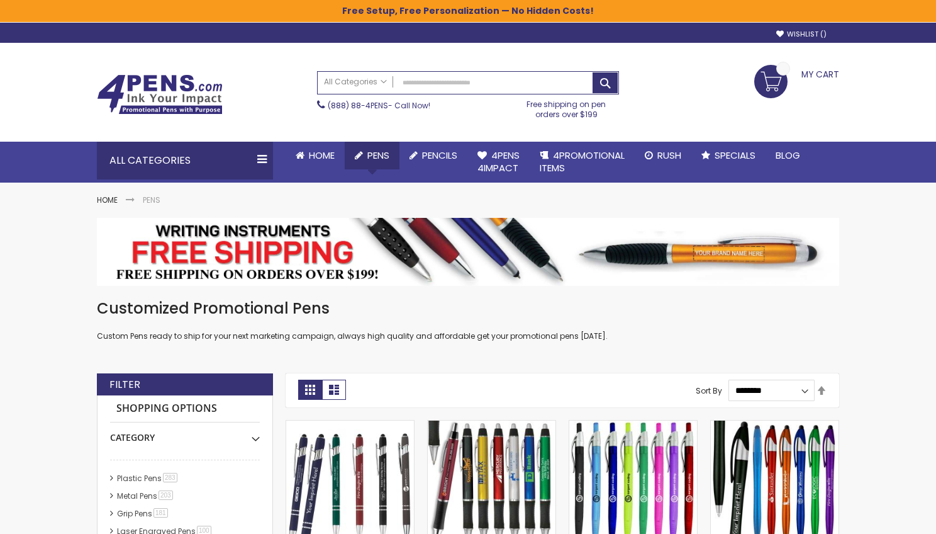
click at [374, 169] on li "Pens Popular Categories All Pens USA Made Pens Metal Pens Plastic Pens Eco-Frie…" at bounding box center [372, 156] width 55 height 28
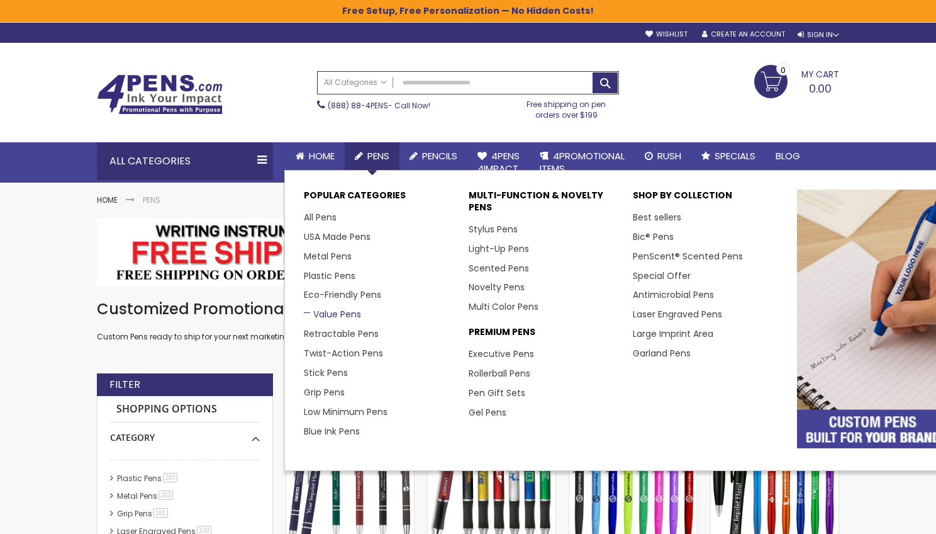
click at [344, 315] on link "Value Pens" at bounding box center [332, 314] width 57 height 13
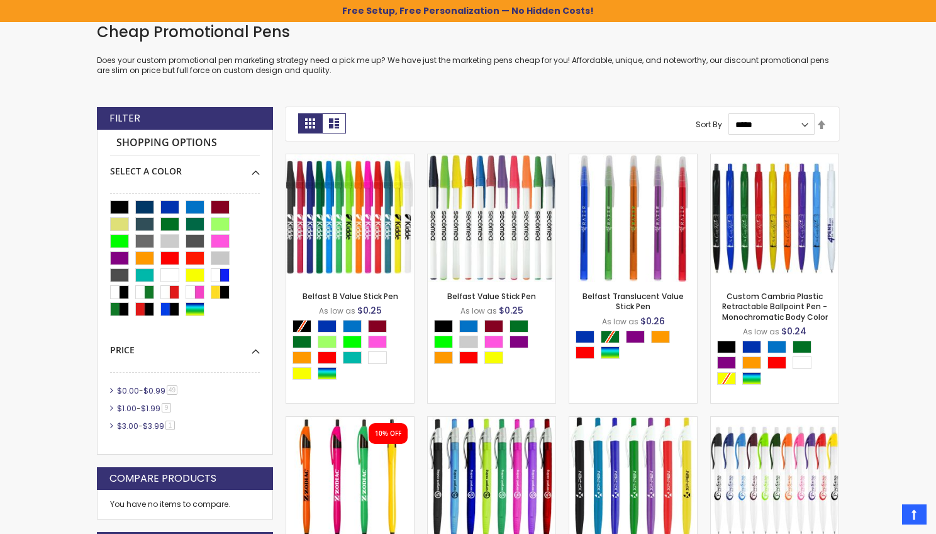
scroll to position [286, 0]
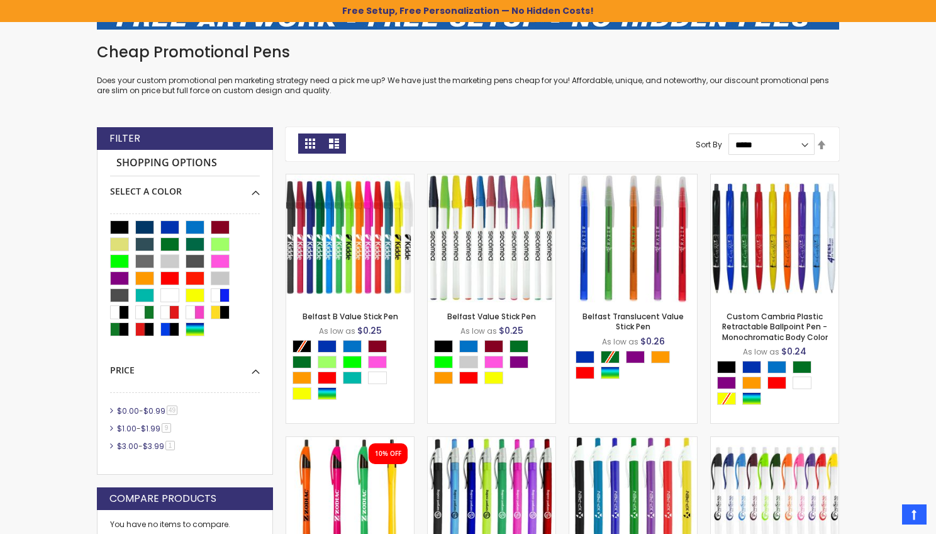
click at [334, 140] on link "List" at bounding box center [334, 143] width 24 height 20
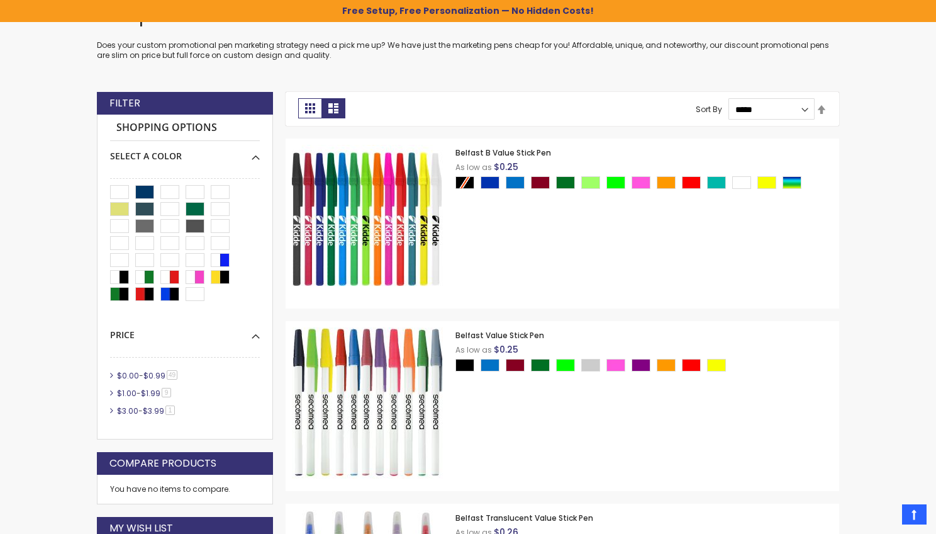
scroll to position [325, 0]
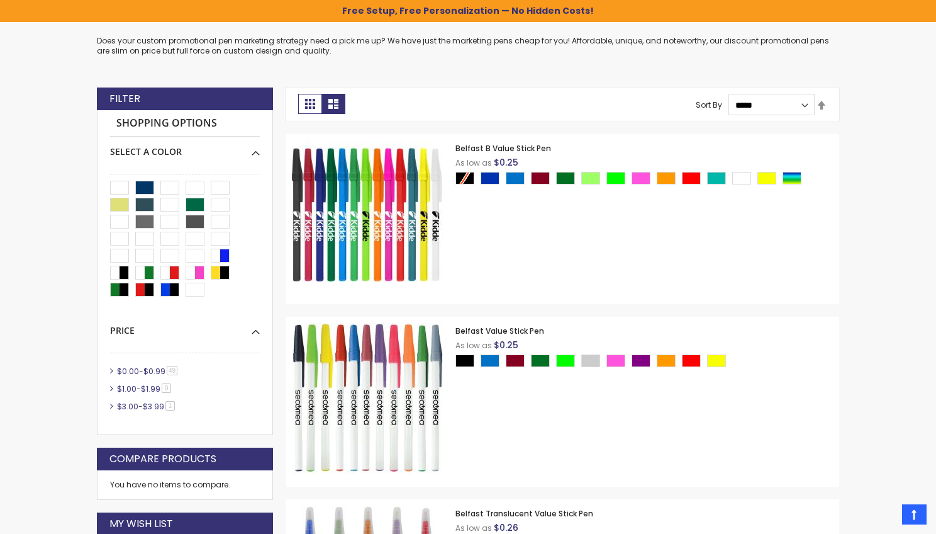
click at [410, 228] on img at bounding box center [367, 215] width 151 height 151
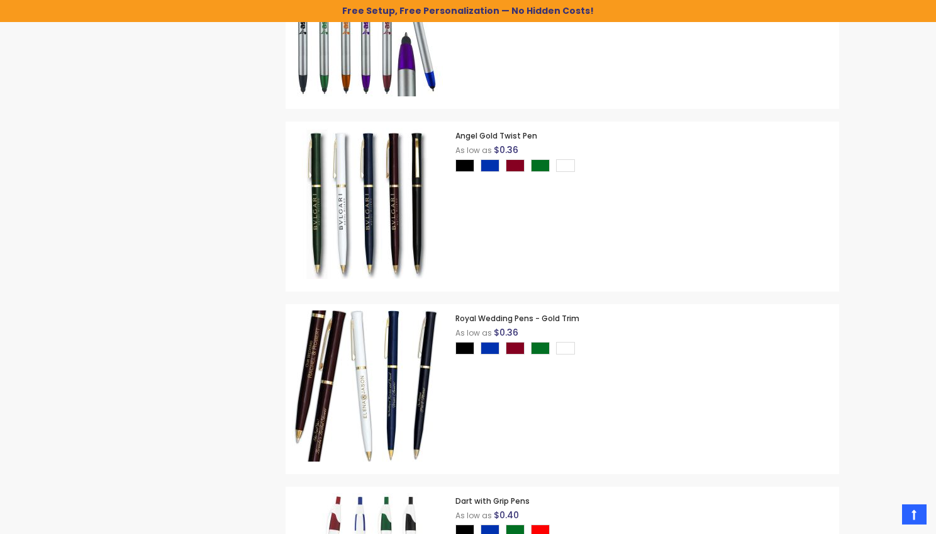
scroll to position [4544, 0]
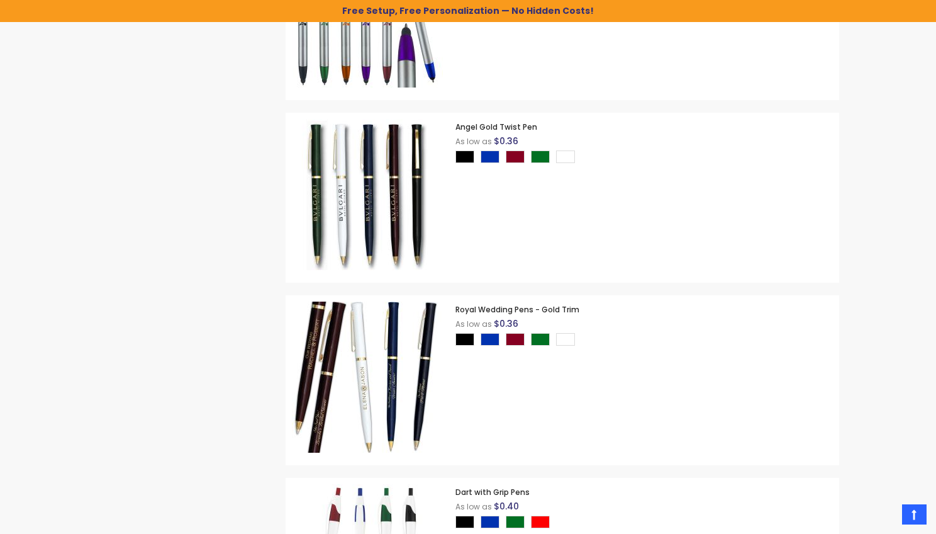
click at [369, 184] on img at bounding box center [367, 194] width 151 height 151
drag, startPoint x: 457, startPoint y: 180, endPoint x: 664, endPoint y: 231, distance: 212.6
click at [664, 191] on div "Angel Gold Twist Pen As low as $0.36 - *** +" at bounding box center [645, 155] width 378 height 72
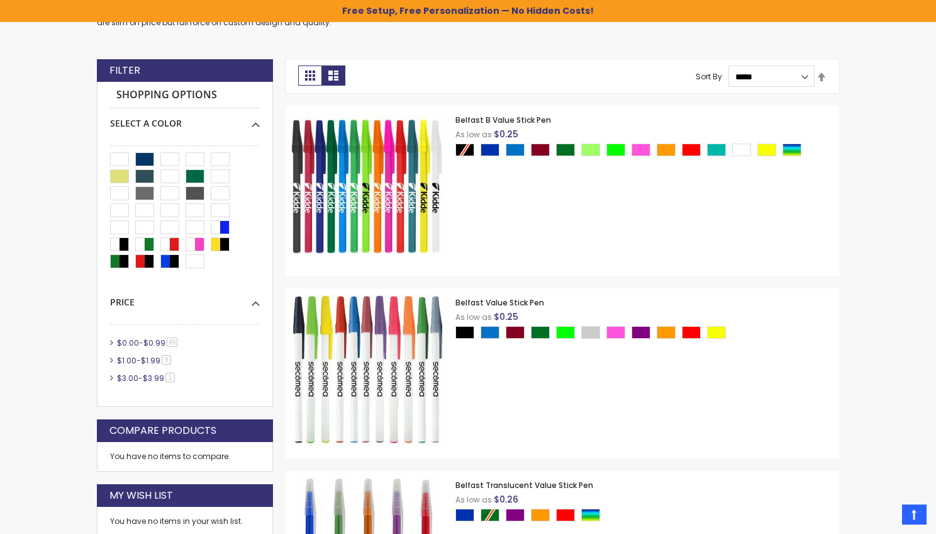
scroll to position [346, 0]
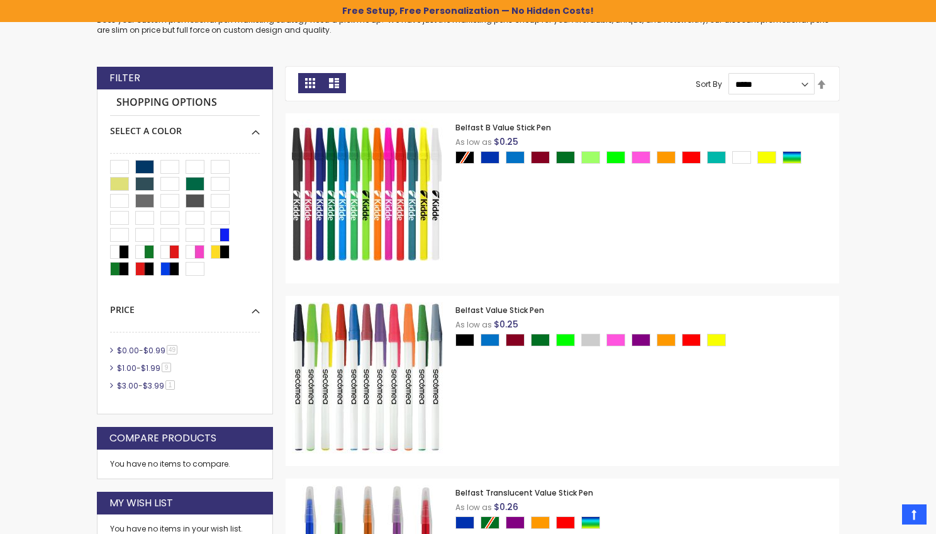
click at [313, 86] on link "Grid" at bounding box center [310, 83] width 24 height 20
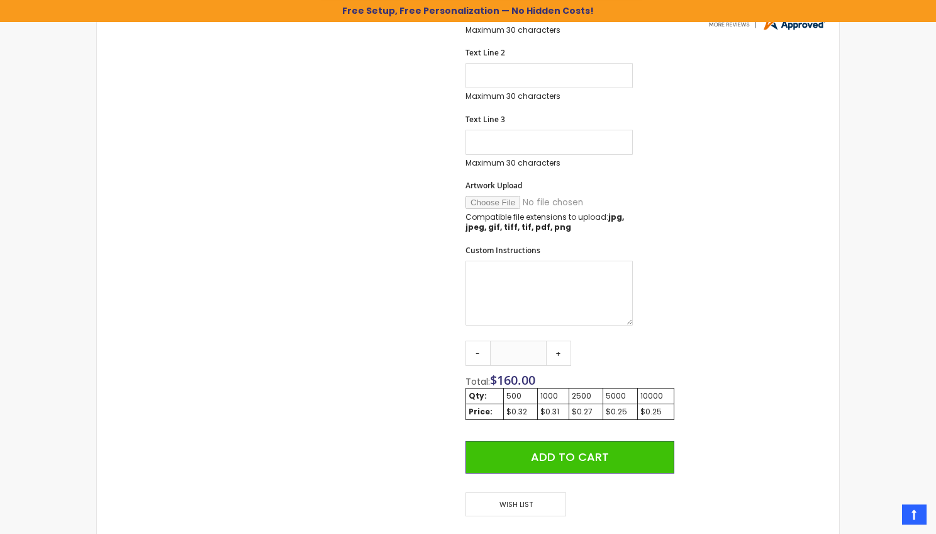
scroll to position [585, 0]
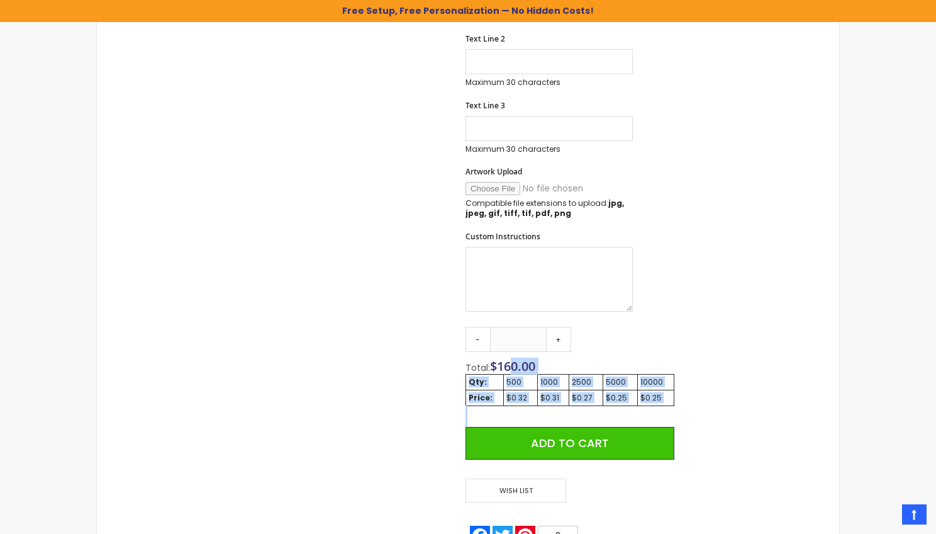
drag, startPoint x: 679, startPoint y: 401, endPoint x: 510, endPoint y: 374, distance: 170.8
click at [512, 373] on div "Skip to the end of the images gallery Skip to the beginning of the images galle…" at bounding box center [468, 128] width 730 height 965
click at [429, 349] on div "Skip to the end of the images gallery Skip to the beginning of the images galle…" at bounding box center [392, 128] width 578 height 965
click at [676, 401] on div "Skip to the end of the images gallery Skip to the beginning of the images galle…" at bounding box center [392, 128] width 578 height 965
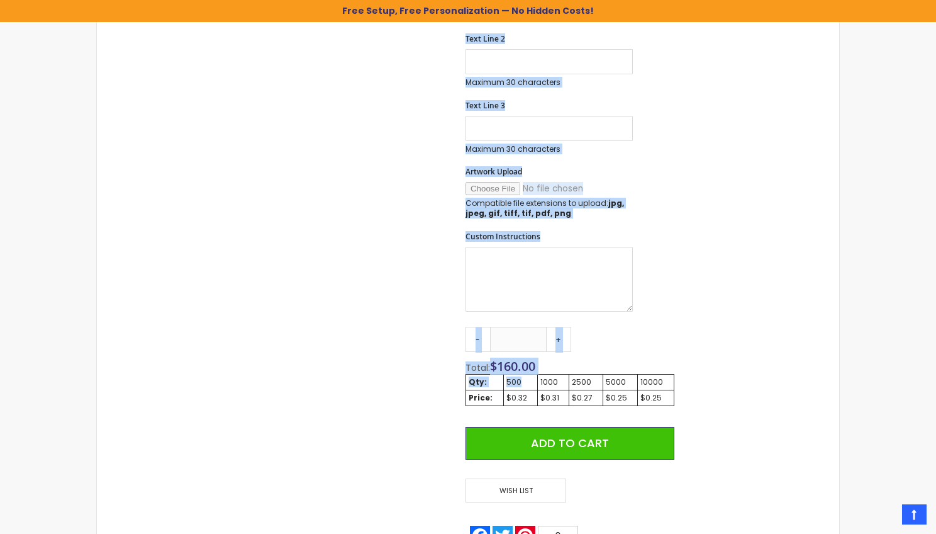
drag, startPoint x: 676, startPoint y: 401, endPoint x: 549, endPoint y: 381, distance: 129.2
click at [525, 381] on div "Skip to the end of the images gallery Skip to the beginning of the images galle…" at bounding box center [392, 128] width 578 height 965
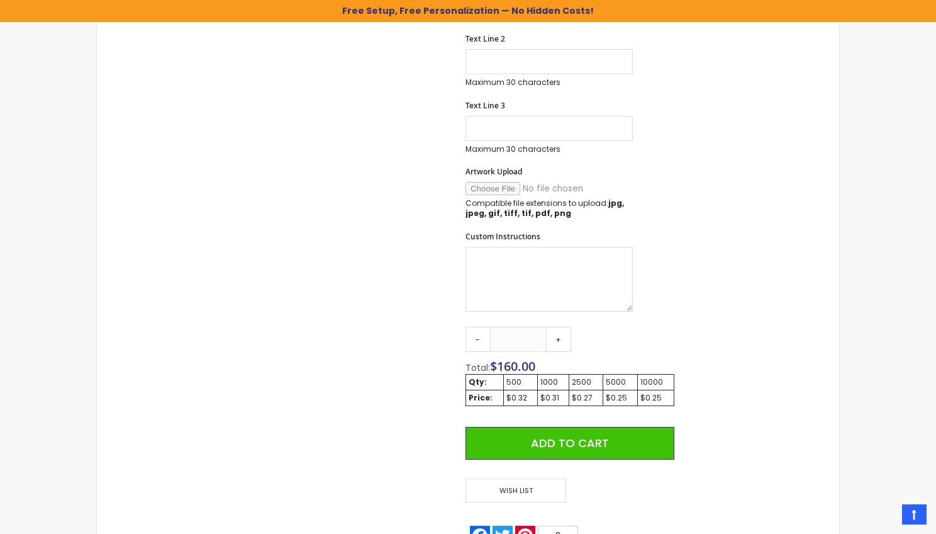
click at [705, 378] on div "Skip to the end of the images gallery Skip to the beginning of the images galle…" at bounding box center [468, 128] width 730 height 965
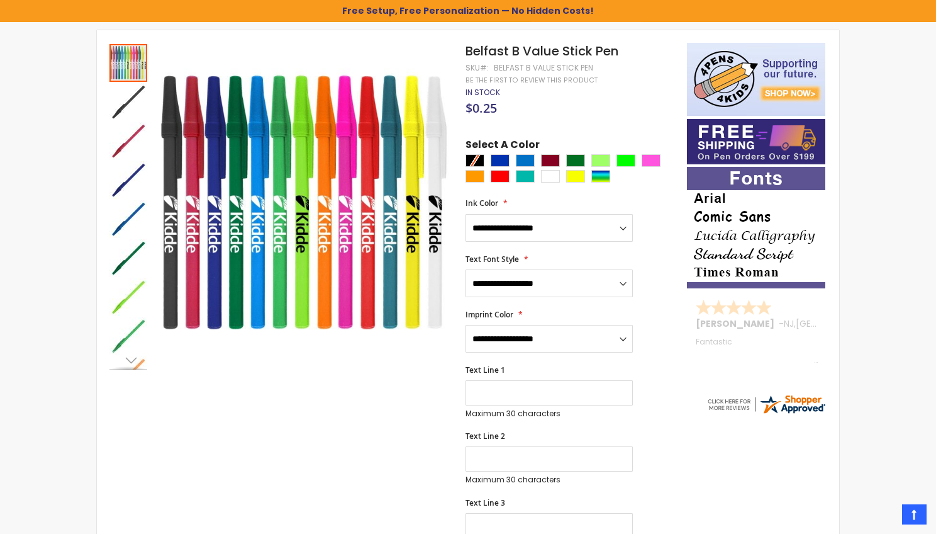
scroll to position [192, 0]
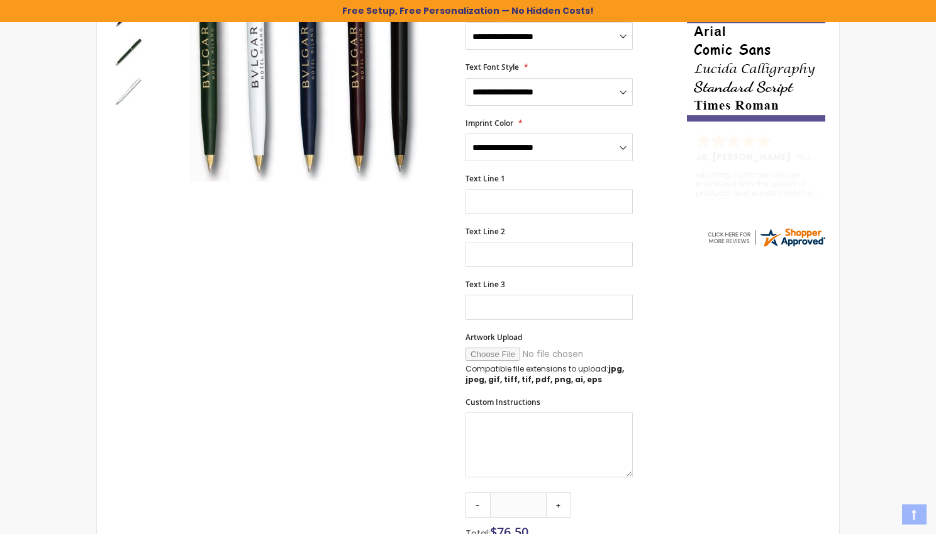
scroll to position [463, 0]
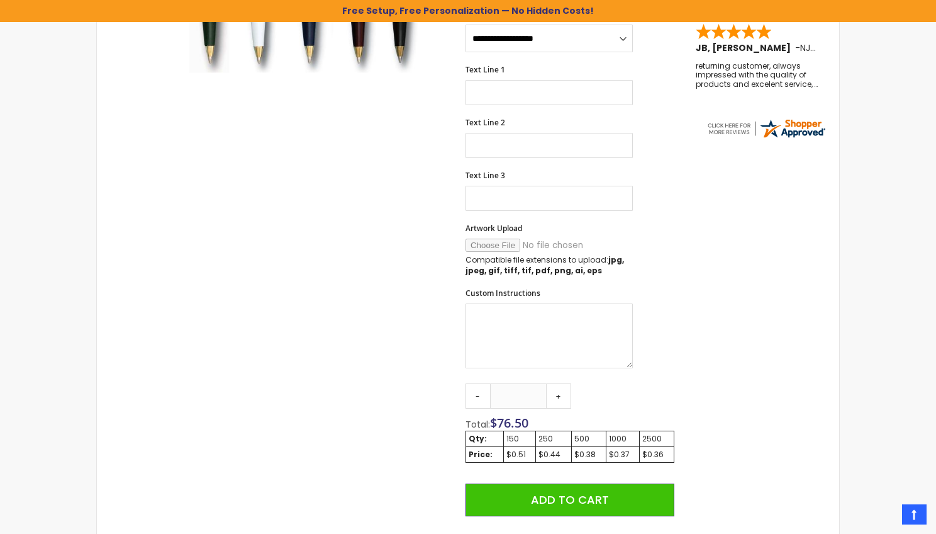
drag, startPoint x: 463, startPoint y: 420, endPoint x: 678, endPoint y: 471, distance: 221.2
click at [676, 471] on div "Skip to the end of the images gallery Skip to the beginning of the images galle…" at bounding box center [392, 212] width 578 height 890
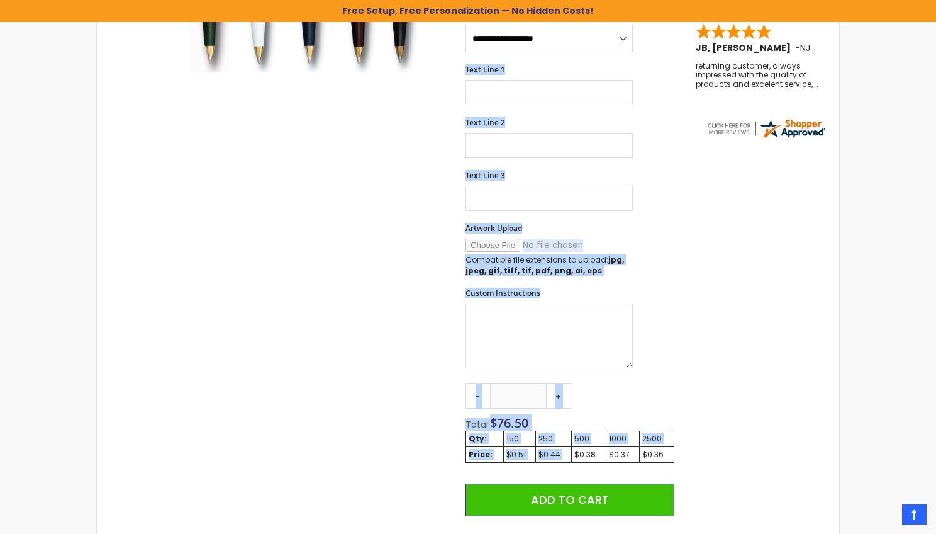
drag, startPoint x: 642, startPoint y: 441, endPoint x: 573, endPoint y: 449, distance: 69.1
click at [573, 449] on div "Skip to the end of the images gallery Skip to the beginning of the images galle…" at bounding box center [392, 212] width 578 height 890
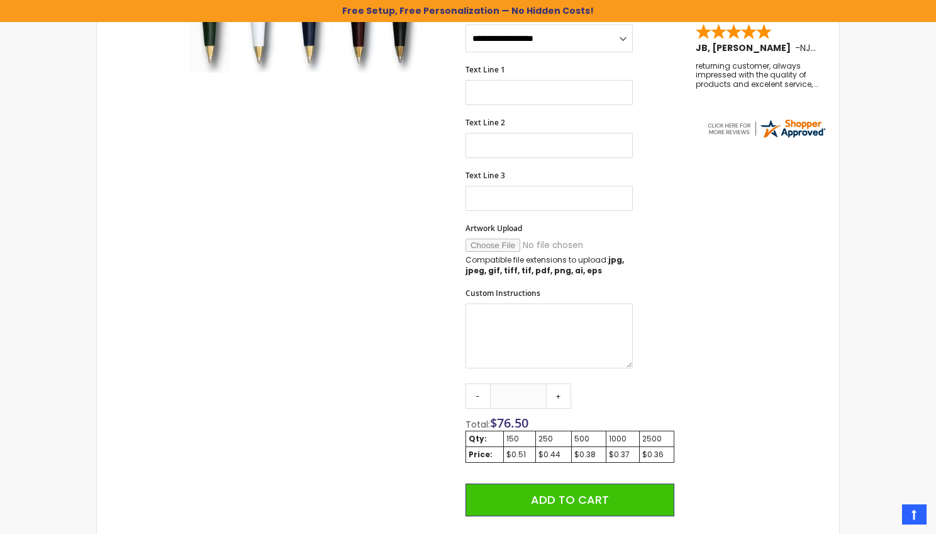
click at [696, 459] on div "Skip to the end of the images gallery Skip to the beginning of the images galle…" at bounding box center [468, 212] width 730 height 890
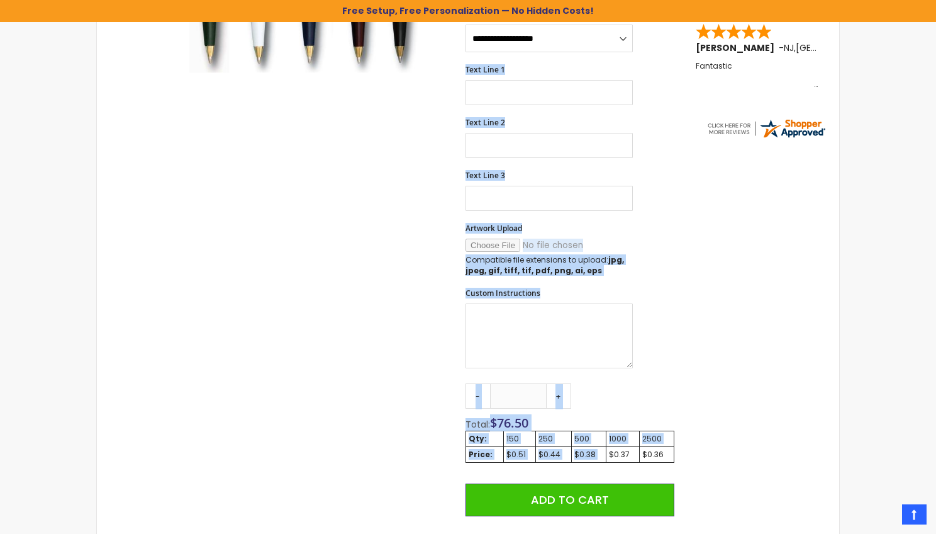
drag, startPoint x: 680, startPoint y: 460, endPoint x: 606, endPoint y: 450, distance: 74.3
click at [606, 450] on div "Skip to the end of the images gallery Skip to the beginning of the images galle…" at bounding box center [392, 212] width 578 height 890
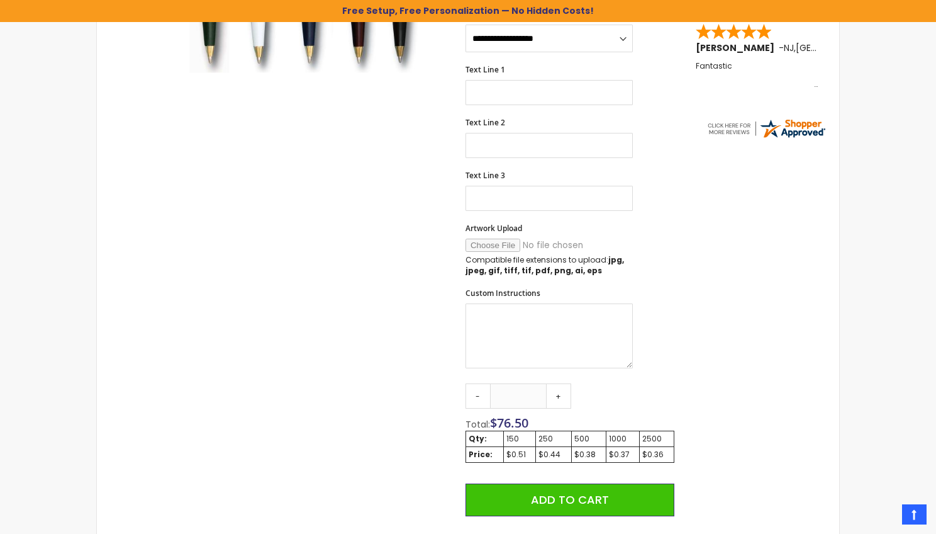
click at [464, 422] on div "Skip to the end of the images gallery Skip to the beginning of the images galle…" at bounding box center [392, 212] width 578 height 890
drag, startPoint x: 467, startPoint y: 424, endPoint x: 559, endPoint y: 437, distance: 92.8
click at [559, 437] on div "Qty - *** + Total: $ 76.50 Qty: 150 250 500 1000 2500 Price: $0.51 $0.44 $0.38 …" at bounding box center [570, 454] width 209 height 142
click at [459, 440] on div "Skip to the end of the images gallery Skip to the beginning of the images galle…" at bounding box center [392, 212] width 578 height 890
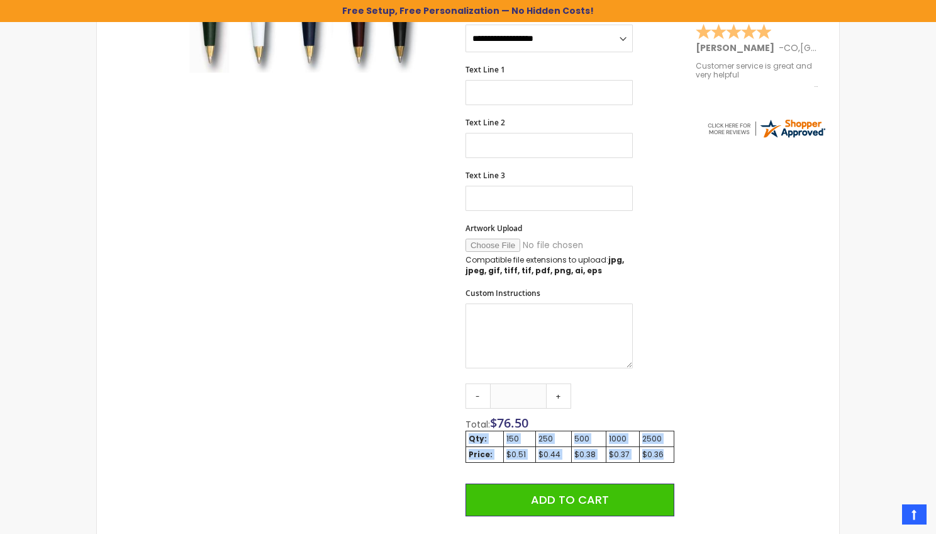
drag, startPoint x: 470, startPoint y: 434, endPoint x: 668, endPoint y: 455, distance: 199.4
click at [668, 455] on tbody "Qty: 150 250 500 1000 2500 Price: $0.51 $0.44 $0.38 $0.37 $0.36" at bounding box center [570, 446] width 208 height 31
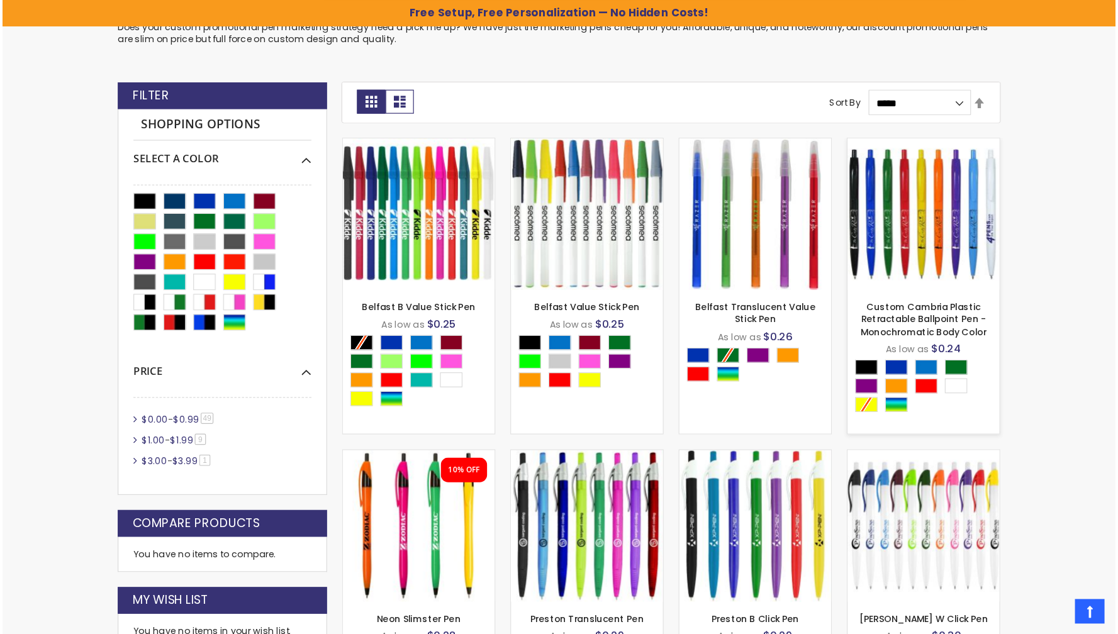
scroll to position [353, 0]
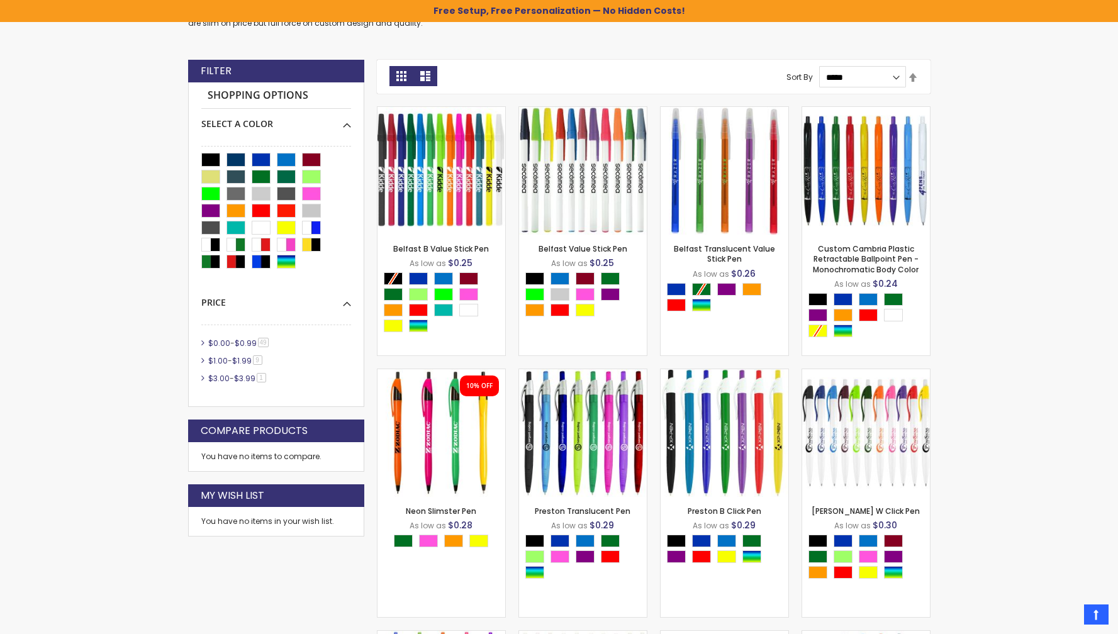
click at [427, 81] on link "List" at bounding box center [425, 76] width 24 height 20
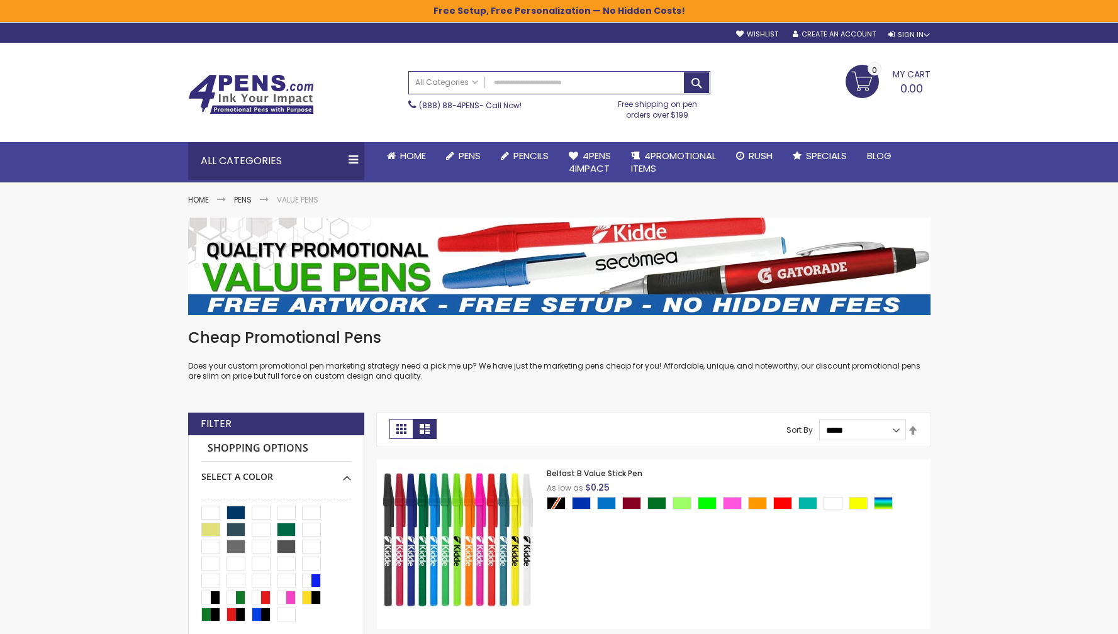
click at [391, 436] on link "Grid" at bounding box center [401, 429] width 23 height 20
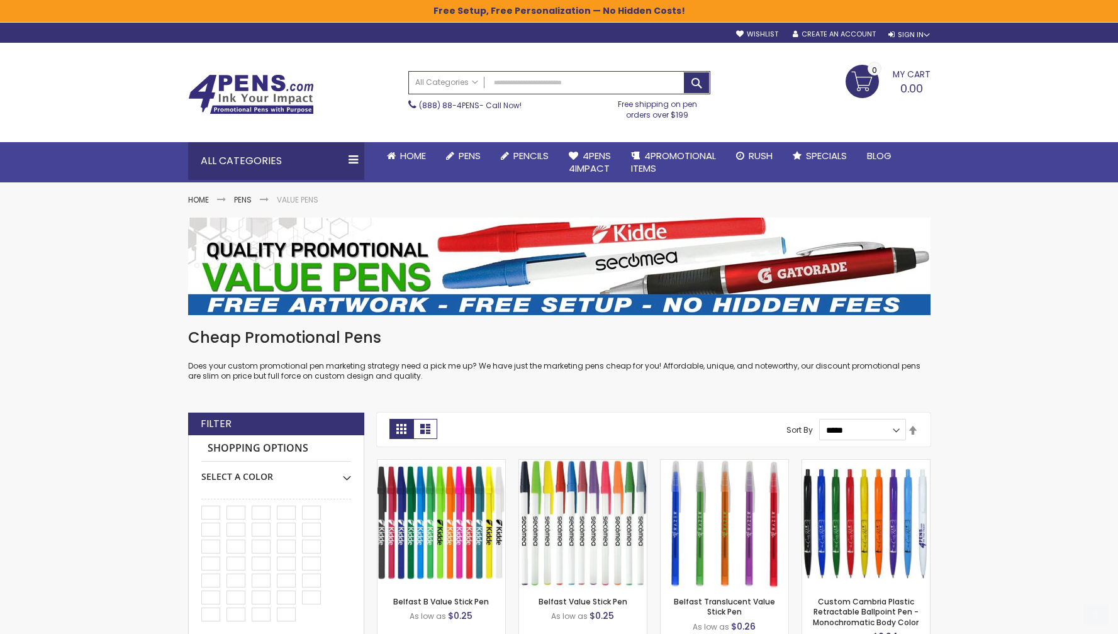
scroll to position [376, 0]
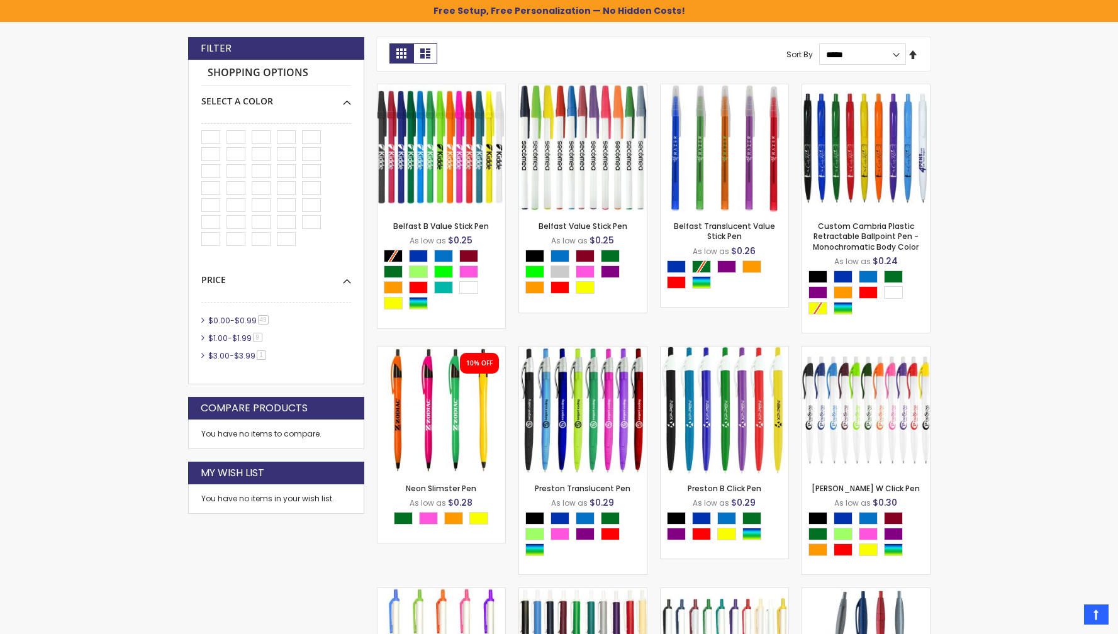
click at [912, 53] on link "Set Descending Direction" at bounding box center [913, 55] width 10 height 14
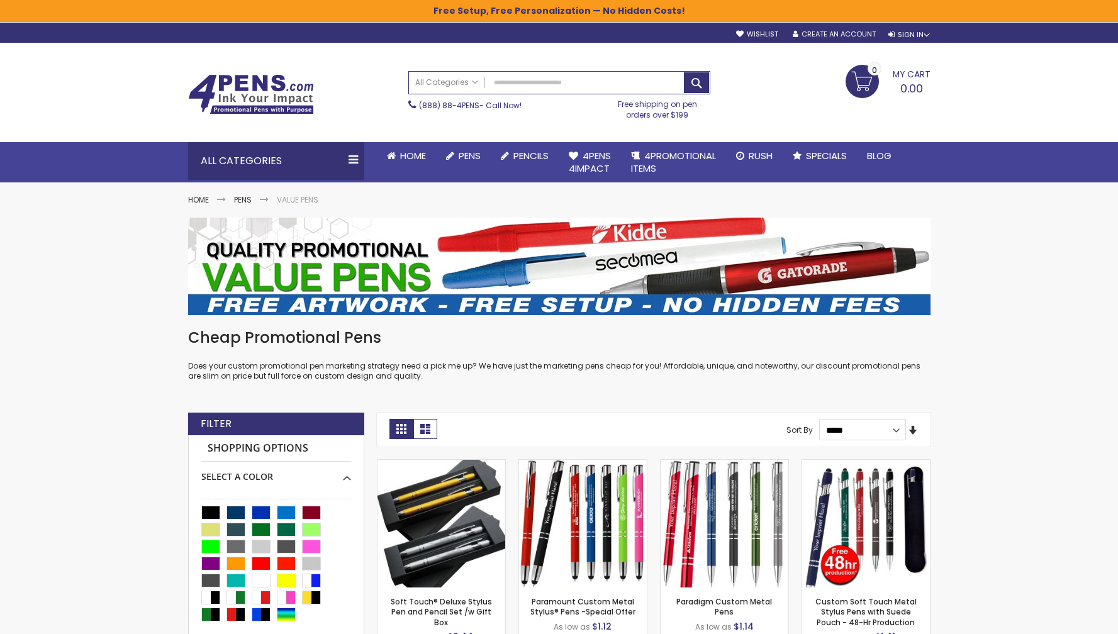
click at [914, 434] on link "Set Ascending Direction" at bounding box center [913, 431] width 10 height 14
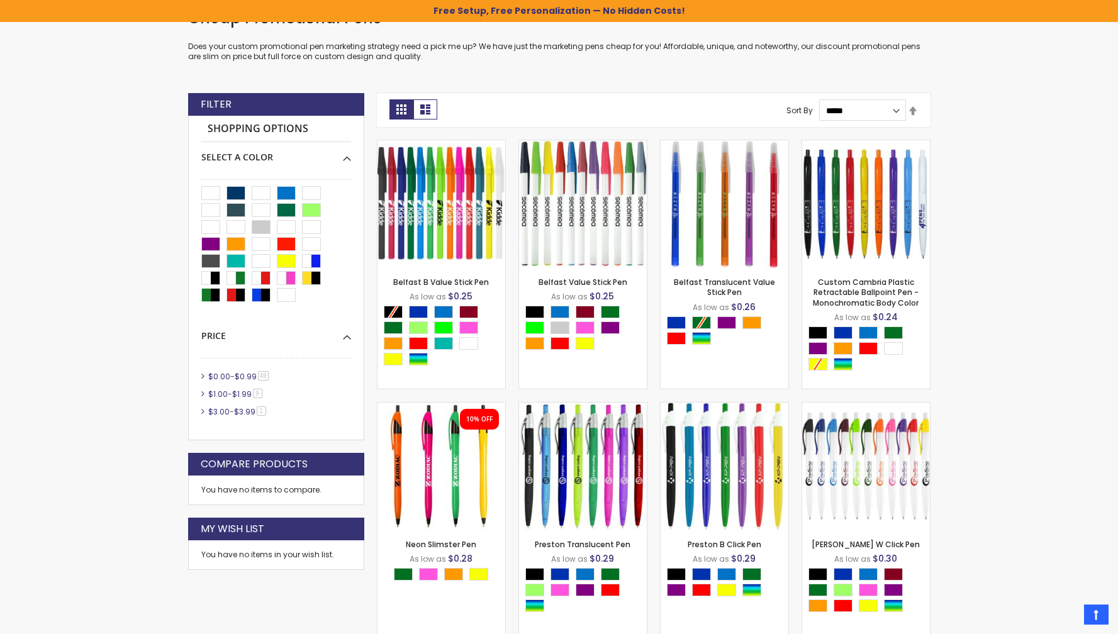
scroll to position [134, 0]
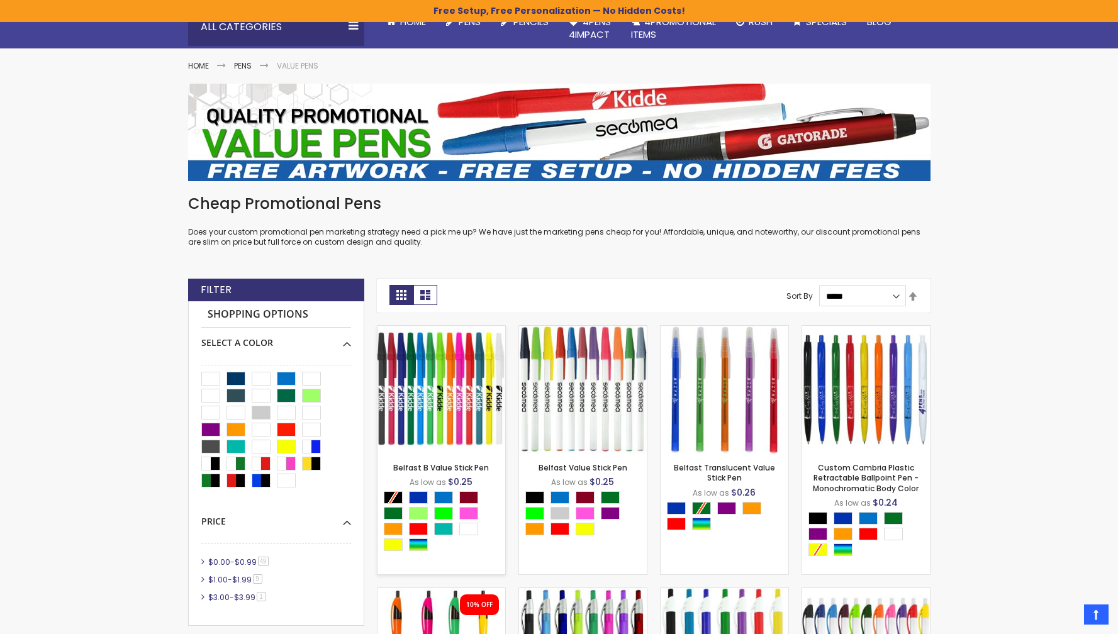
click at [452, 403] on img at bounding box center [442, 390] width 128 height 128
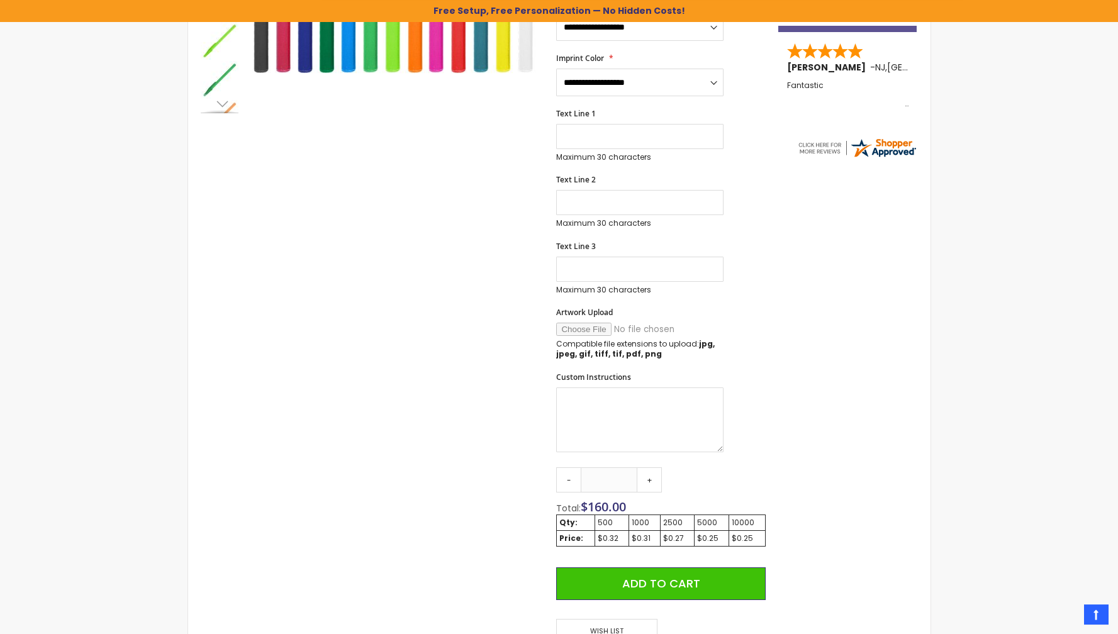
scroll to position [483, 0]
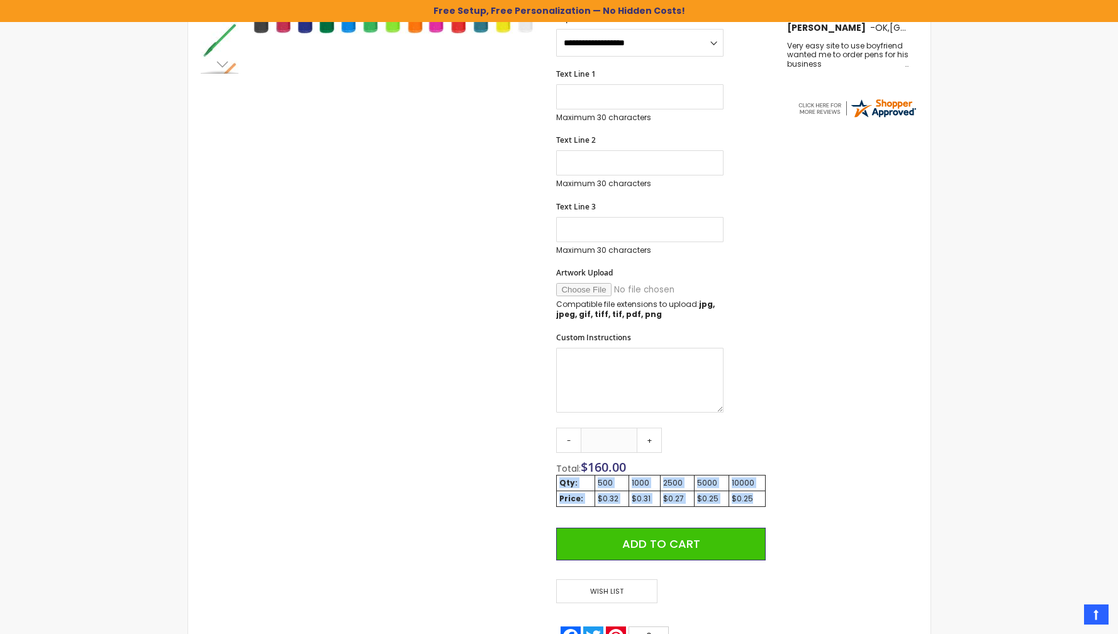
drag, startPoint x: 756, startPoint y: 501, endPoint x: 561, endPoint y: 482, distance: 196.0
click at [561, 482] on tbody "Qty: 500 1000 2500 5000 10000 Price: $0.32 $0.31 $0.27 $0.25 $0.25" at bounding box center [661, 490] width 208 height 31
copy tbody "Qty: 500 1000 2500 5000 10000 Price: $0.32 $0.31 $0.27 $0.25 $0.25"
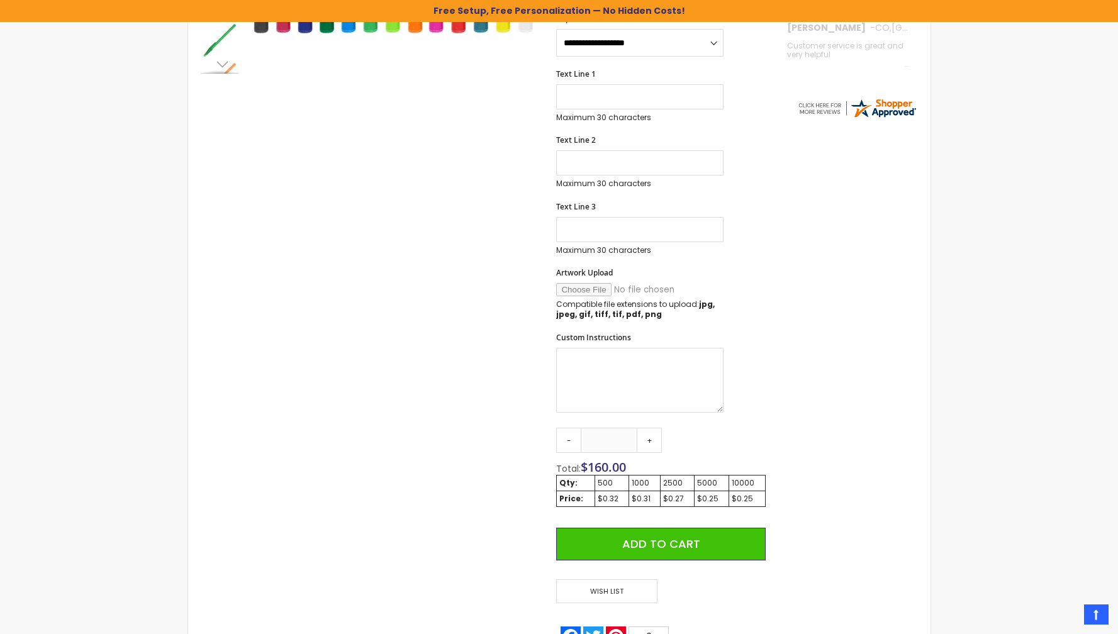
click at [115, 262] on div "Skip to Content sample Wishlist Sign Out Sign In Sign In Login Forgot Your Pass…" at bounding box center [559, 255] width 1118 height 1476
drag, startPoint x: 558, startPoint y: 476, endPoint x: 558, endPoint y: 108, distance: 367.5
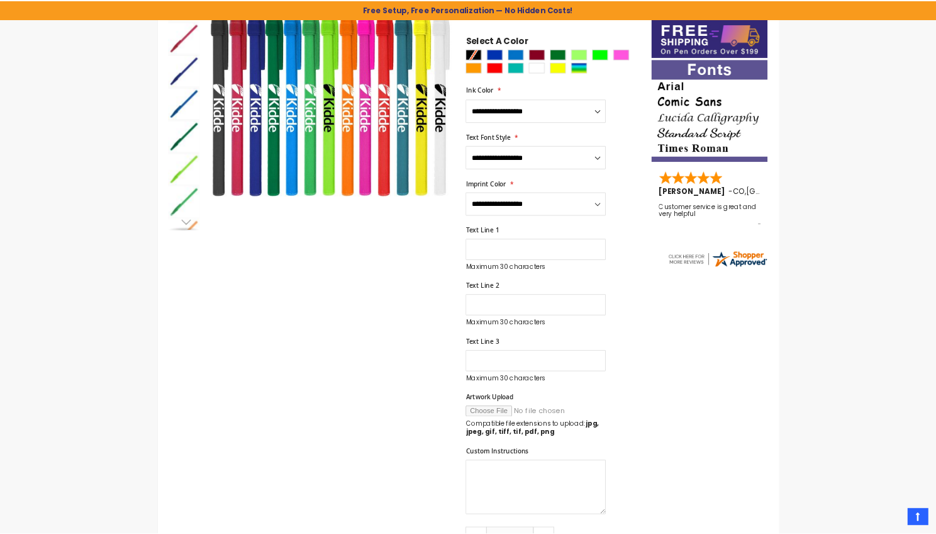
scroll to position [201, 0]
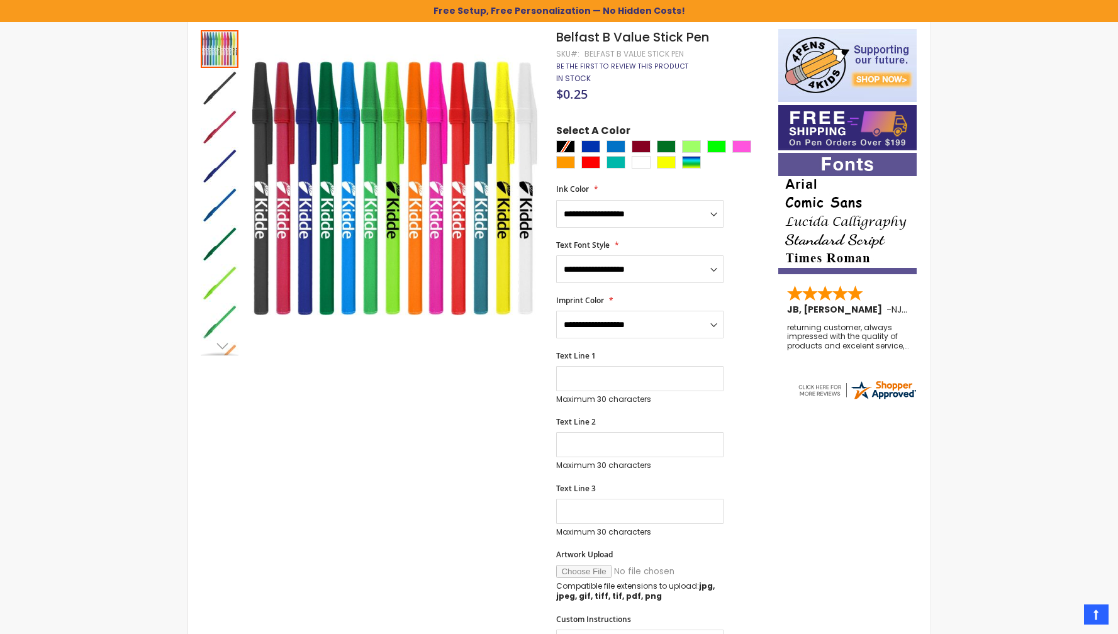
drag, startPoint x: 347, startPoint y: 151, endPoint x: 657, endPoint y: 71, distance: 319.8
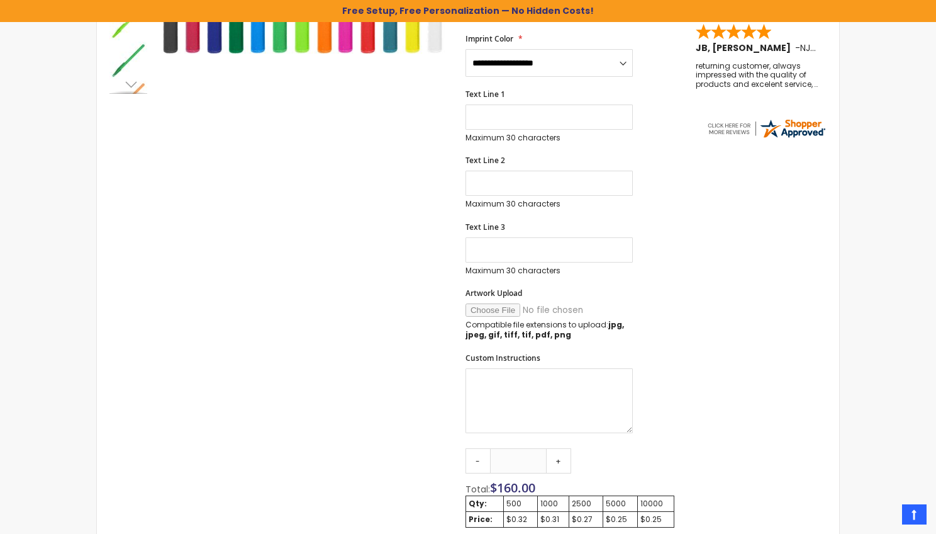
scroll to position [634, 0]
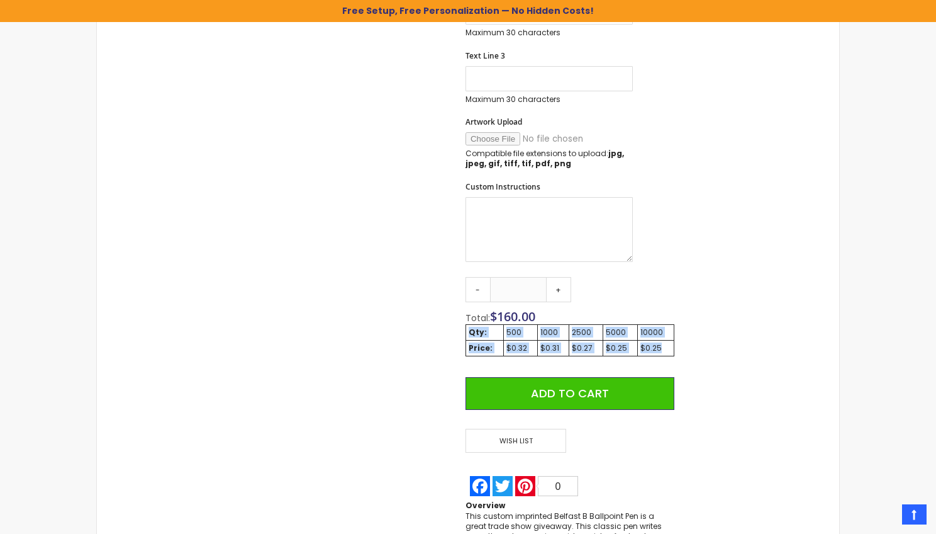
drag, startPoint x: 664, startPoint y: 347, endPoint x: 468, endPoint y: 332, distance: 197.0
click at [468, 332] on tbody "Qty: 500 1000 2500 5000 10000 Price: $0.32 $0.31 $0.27 $0.25 $0.25" at bounding box center [570, 339] width 208 height 31
copy tbody "Qty: 500 1000 2500 5000 10000 Price: $0.32 $0.31 $0.27 $0.25 $0.25"
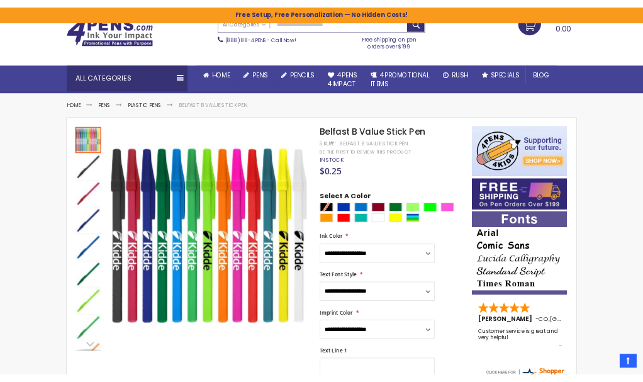
scroll to position [50, 0]
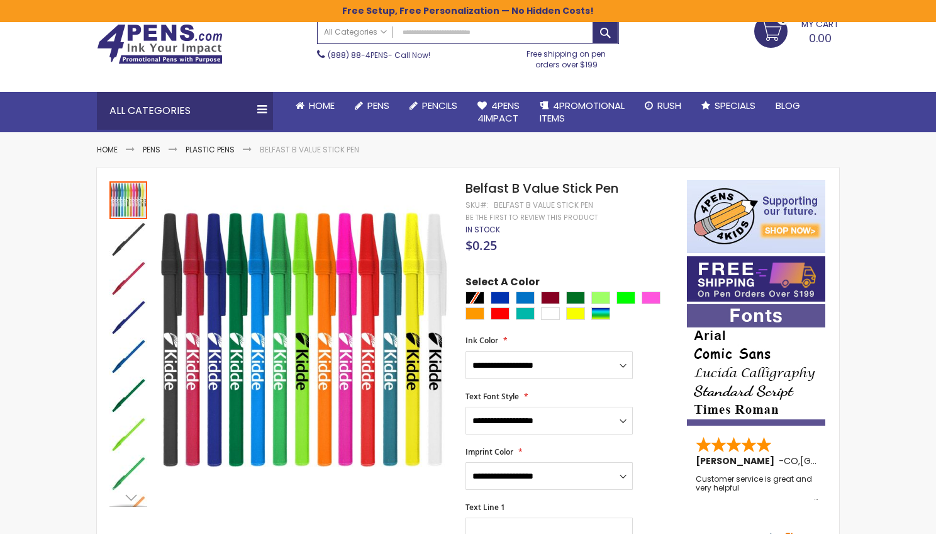
drag, startPoint x: 620, startPoint y: 190, endPoint x: 464, endPoint y: 197, distance: 156.2
drag, startPoint x: 611, startPoint y: 206, endPoint x: 459, endPoint y: 191, distance: 153.0
drag, startPoint x: 598, startPoint y: 208, endPoint x: 467, endPoint y: 196, distance: 132.0
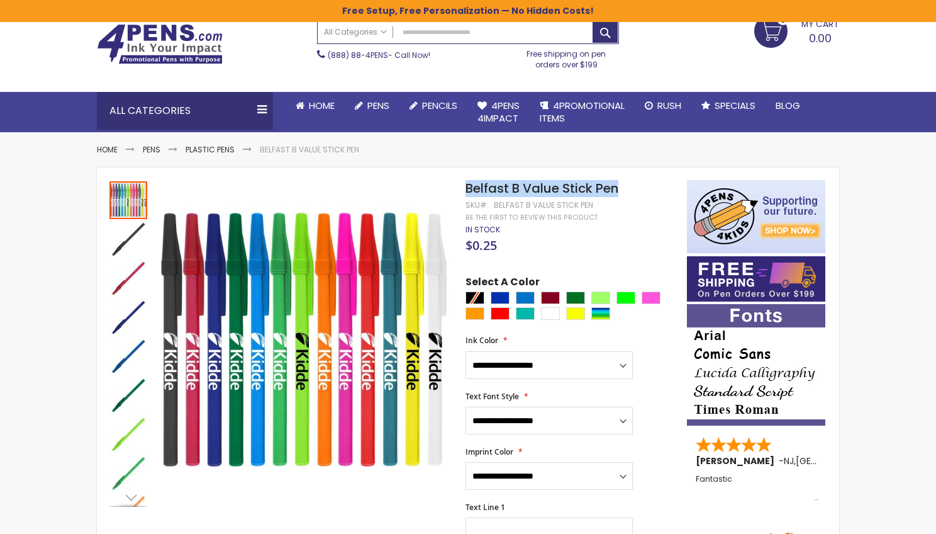
click at [543, 206] on div "Belfast B Value Stick Pen" at bounding box center [543, 205] width 99 height 10
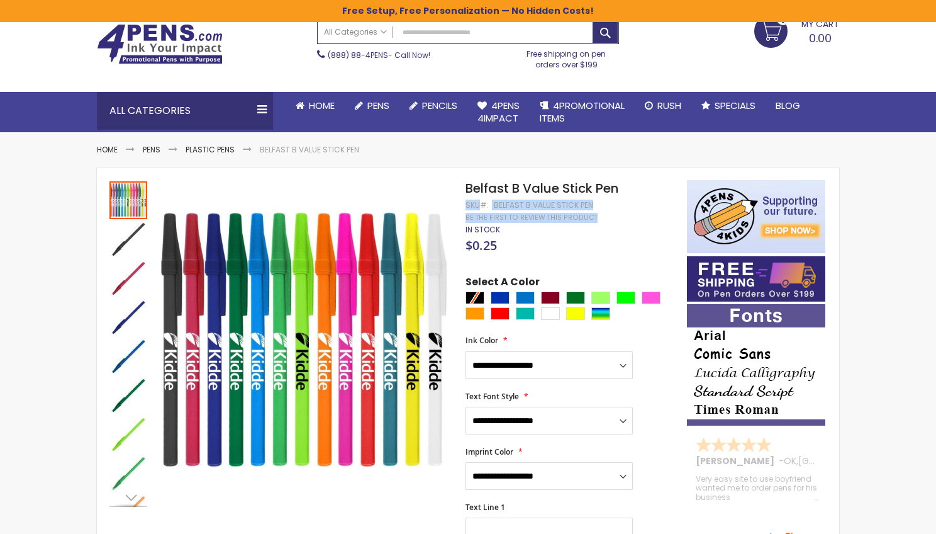
drag, startPoint x: 580, startPoint y: 206, endPoint x: 492, endPoint y: 200, distance: 87.7
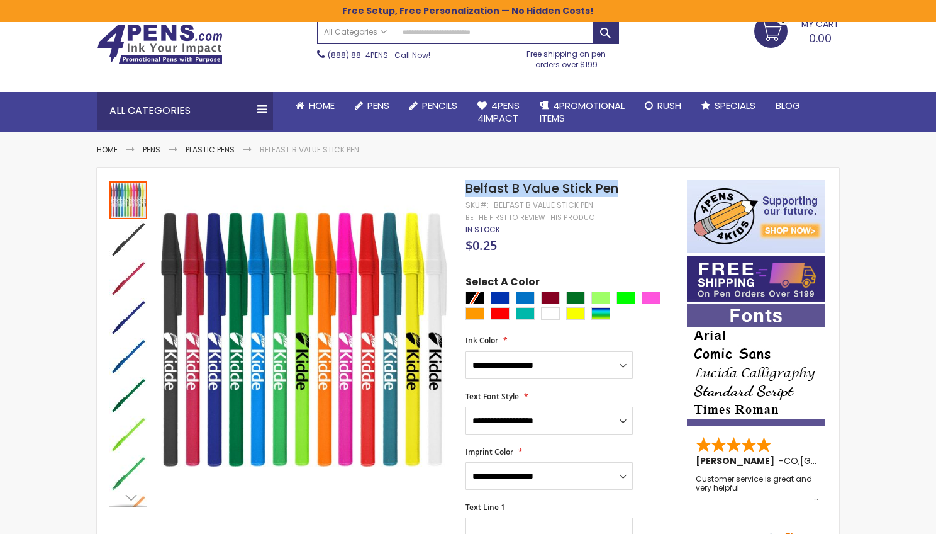
drag, startPoint x: 468, startPoint y: 189, endPoint x: 620, endPoint y: 200, distance: 152.1
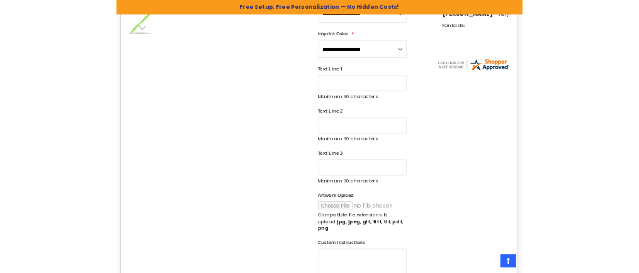
scroll to position [795, 0]
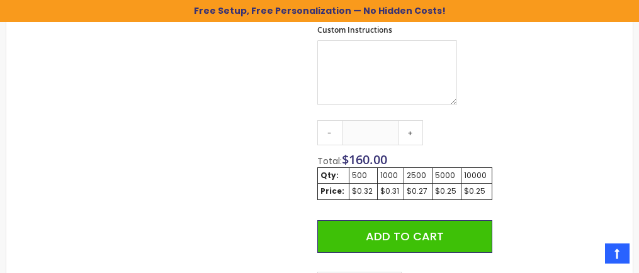
click at [412, 171] on div "2500" at bounding box center [418, 176] width 23 height 10
click at [429, 184] on td "$0.27" at bounding box center [418, 192] width 28 height 16
click at [419, 186] on div "$0.27" at bounding box center [418, 191] width 23 height 10
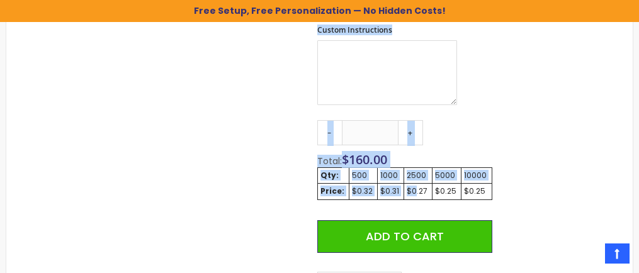
drag, startPoint x: 318, startPoint y: 159, endPoint x: 418, endPoint y: 178, distance: 101.8
click at [464, 168] on td "10000" at bounding box center [476, 176] width 30 height 16
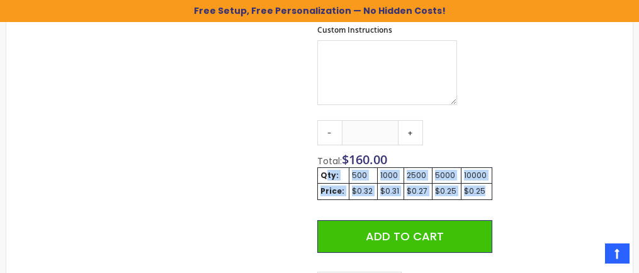
drag, startPoint x: 464, startPoint y: 180, endPoint x: 334, endPoint y: 166, distance: 131.0
click at [325, 168] on tbody "Qty: 500 1000 2500 5000 10000 Price: $0.32 $0.31 $0.27 $0.25 $0.25" at bounding box center [404, 183] width 174 height 31
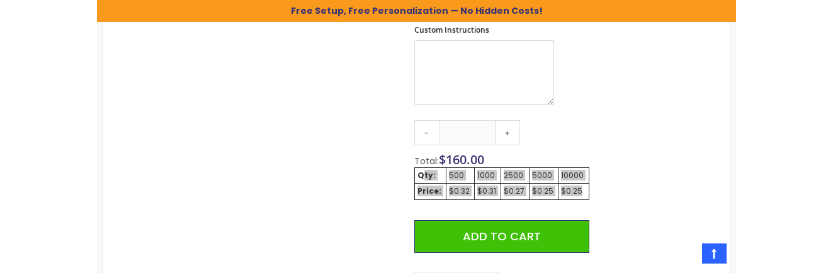
scroll to position [790, 0]
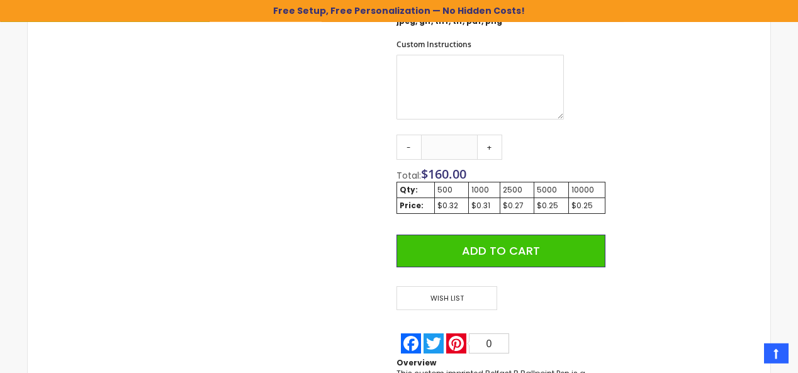
scroll to position [846, 0]
